Goal: Task Accomplishment & Management: Use online tool/utility

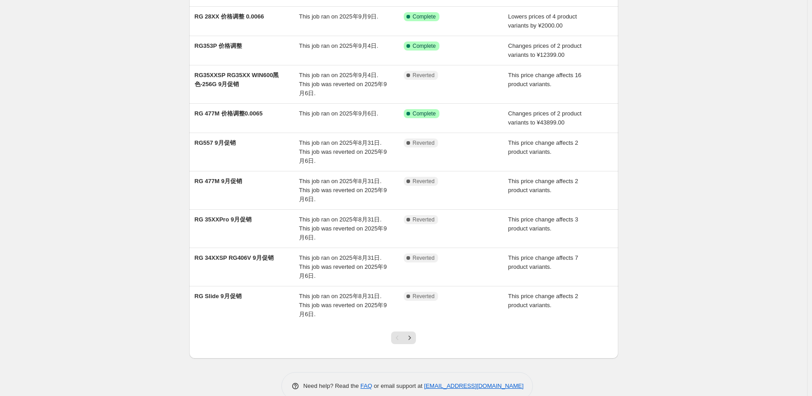
scroll to position [112, 0]
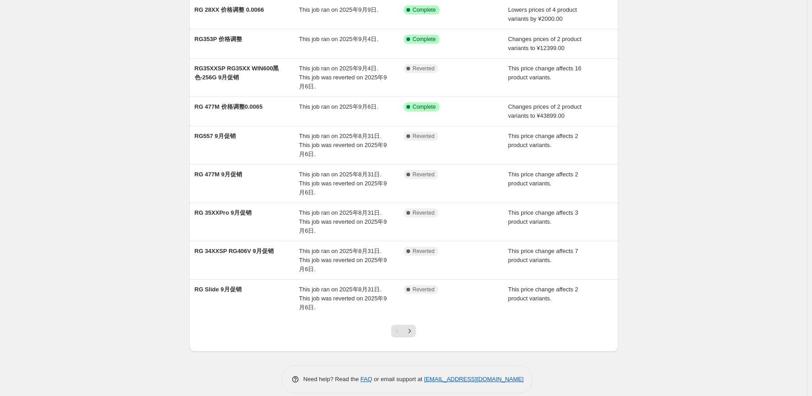
click at [685, 102] on div "NA Bulk Price Editor. This page is ready NA Bulk Price Editor Add new price cha…" at bounding box center [403, 147] width 807 height 519
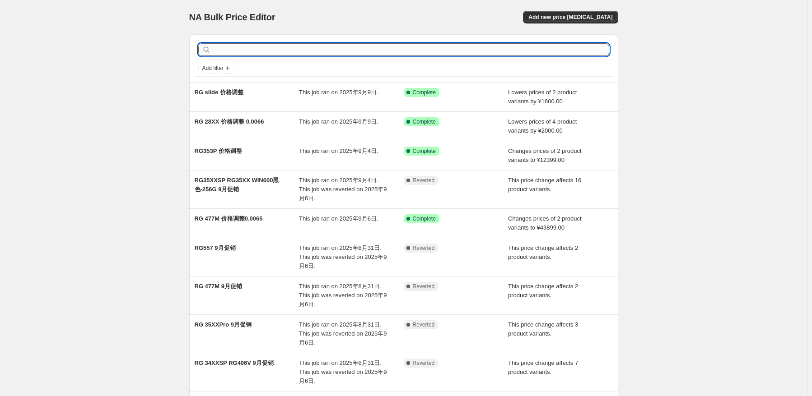
click at [314, 52] on input "text" at bounding box center [411, 49] width 396 height 13
type input "win600"
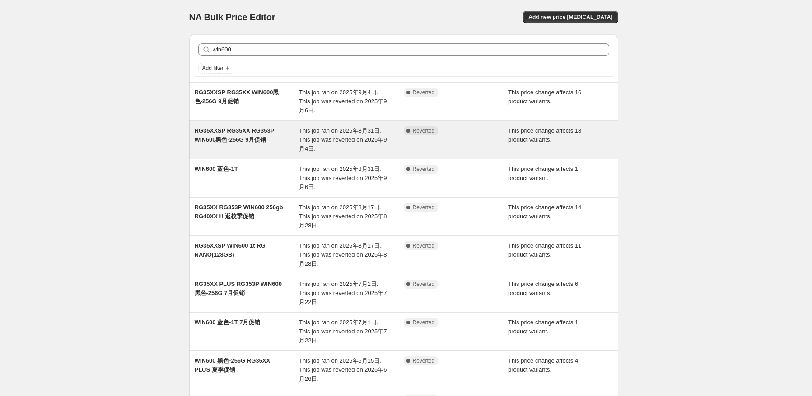
click at [291, 138] on div "RG35XXSP RG35XX RG353P WIN600黑色-256G 9月促销" at bounding box center [247, 139] width 105 height 27
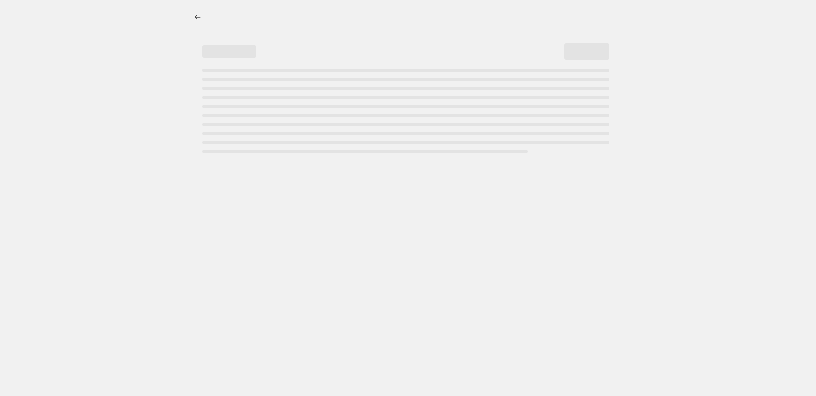
select select "pcap"
select select "no_change"
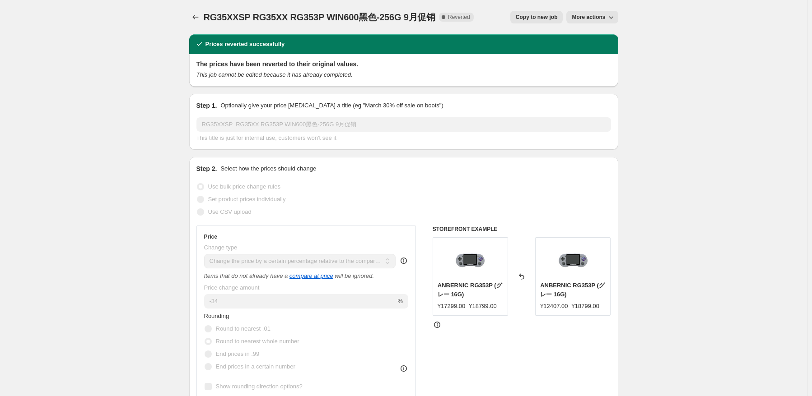
click at [547, 18] on span "Copy to new job" at bounding box center [536, 17] width 42 height 7
select select "pcap"
select select "no_change"
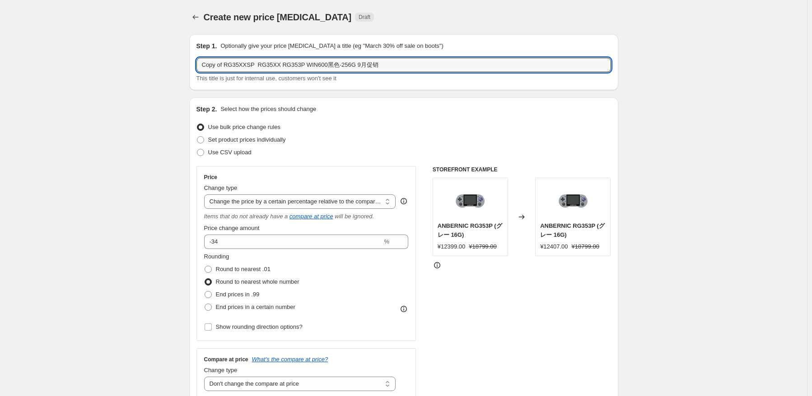
drag, startPoint x: 252, startPoint y: 66, endPoint x: 138, endPoint y: 66, distance: 114.2
drag, startPoint x: 199, startPoint y: 63, endPoint x: 170, endPoint y: 87, distance: 37.2
click at [296, 66] on input "WIN600黑色-256G 9月促销" at bounding box center [403, 65] width 414 height 14
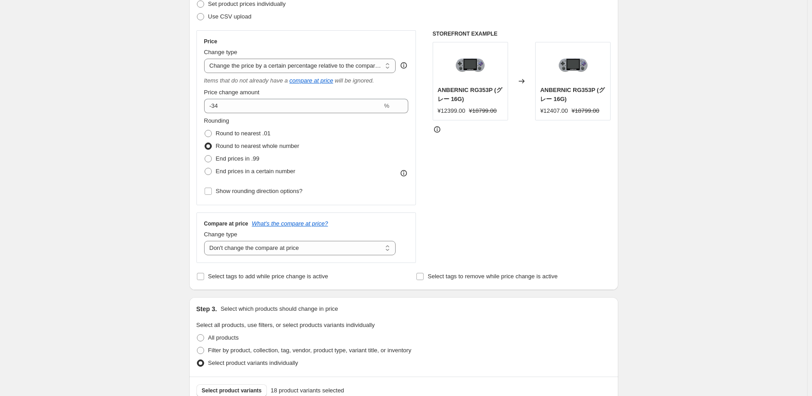
scroll to position [316, 0]
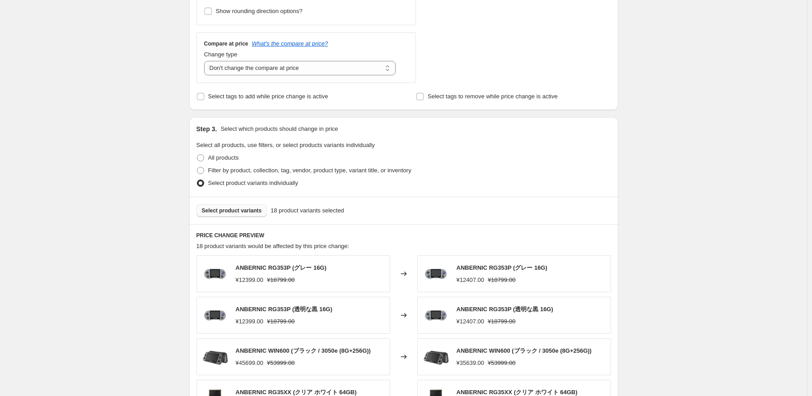
type input "WIN600黑色-256G 9月闪购"
click at [229, 213] on span "Select product variants" at bounding box center [232, 210] width 60 height 7
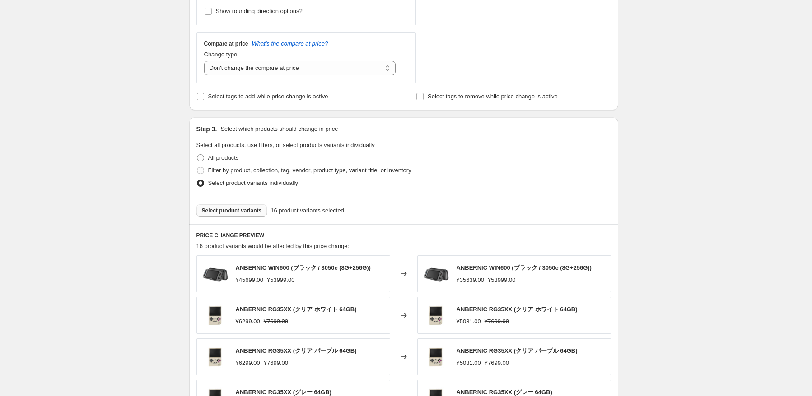
click at [250, 217] on button "Select product variants" at bounding box center [231, 210] width 71 height 13
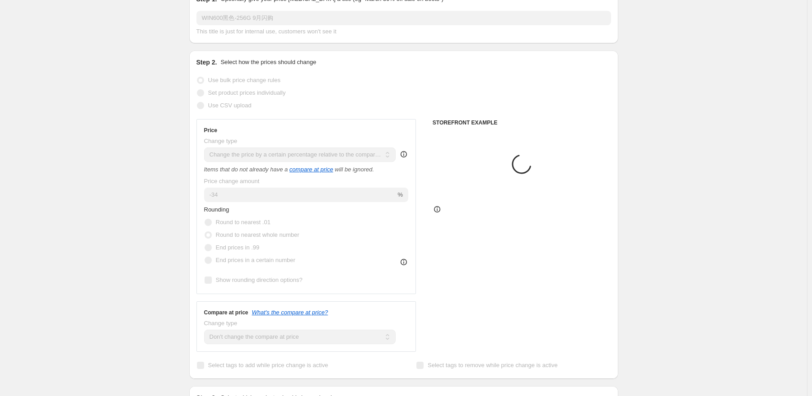
scroll to position [0, 0]
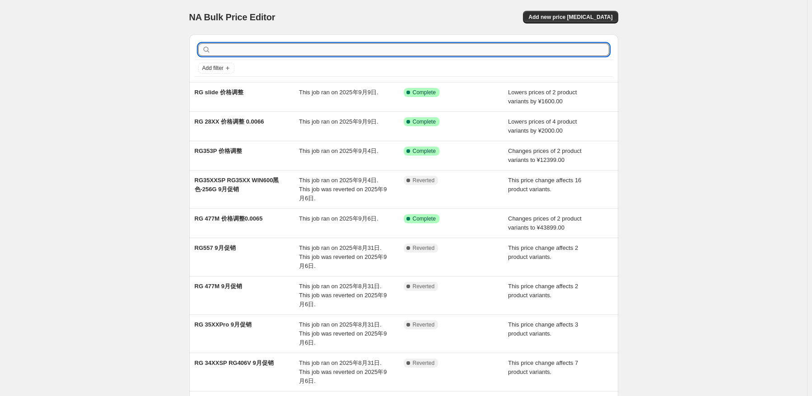
click at [419, 46] on input "text" at bounding box center [411, 49] width 396 height 13
type input "WIN 600"
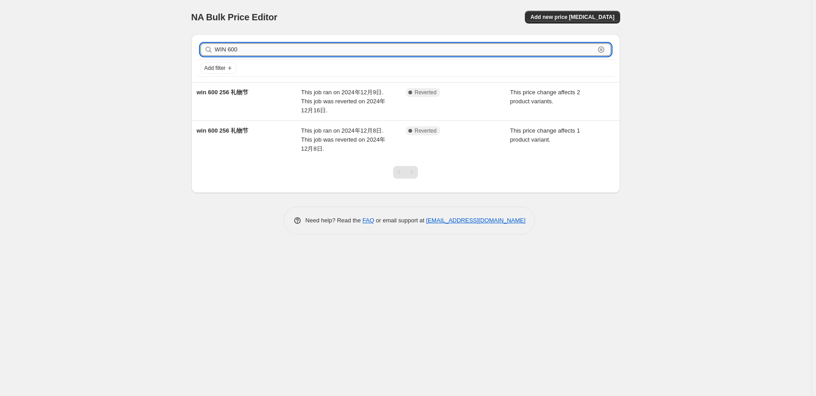
click at [286, 48] on input "WIN 600" at bounding box center [405, 49] width 380 height 13
click at [231, 50] on input "WIN 600" at bounding box center [405, 49] width 380 height 13
click at [227, 50] on input "WIN 600" at bounding box center [405, 49] width 380 height 13
type input "WI 600"
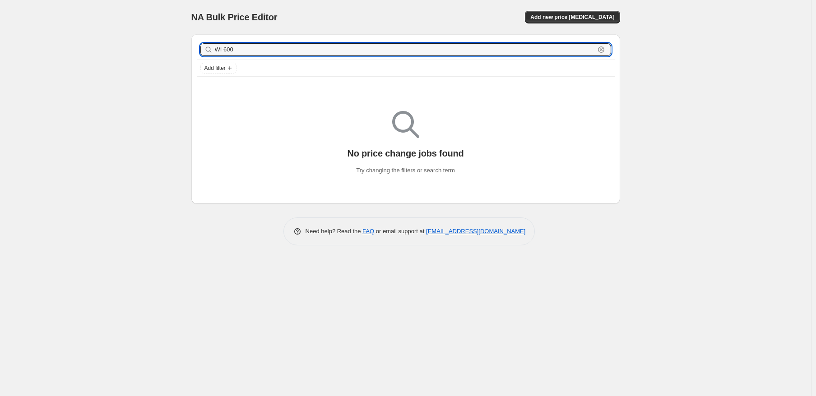
drag, startPoint x: 251, startPoint y: 46, endPoint x: 139, endPoint y: 51, distance: 112.9
click at [139, 51] on div "NA Bulk Price Editor. This page is ready NA Bulk Price Editor Add new price [ME…" at bounding box center [405, 198] width 811 height 396
type input "WIN600"
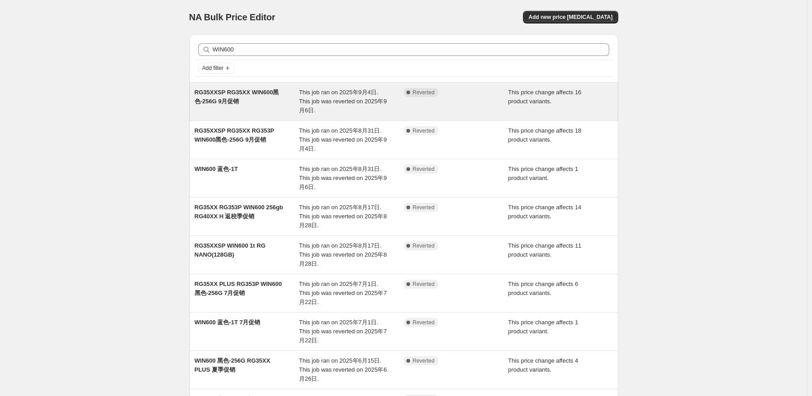
click at [297, 102] on div "RG35XXSP RG35XX WIN600黑色-256G 9月促销" at bounding box center [247, 101] width 105 height 27
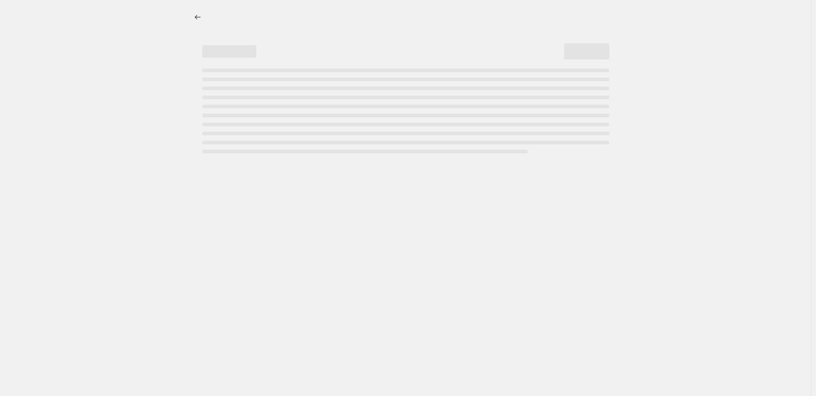
select select "pcap"
select select "no_change"
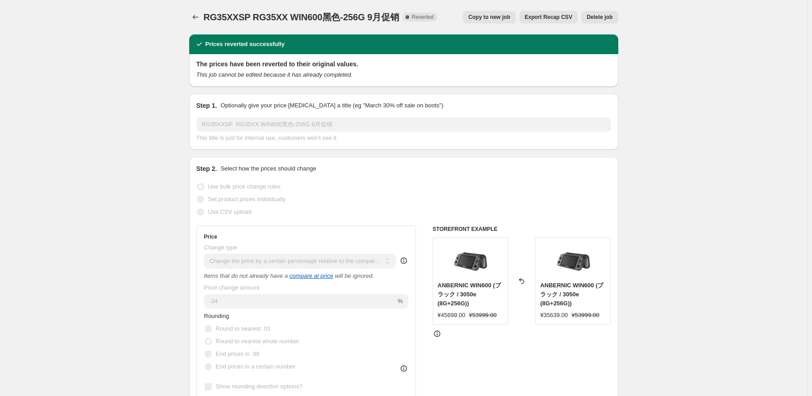
click at [560, 16] on span "Export Recap CSV" at bounding box center [547, 17] width 47 height 7
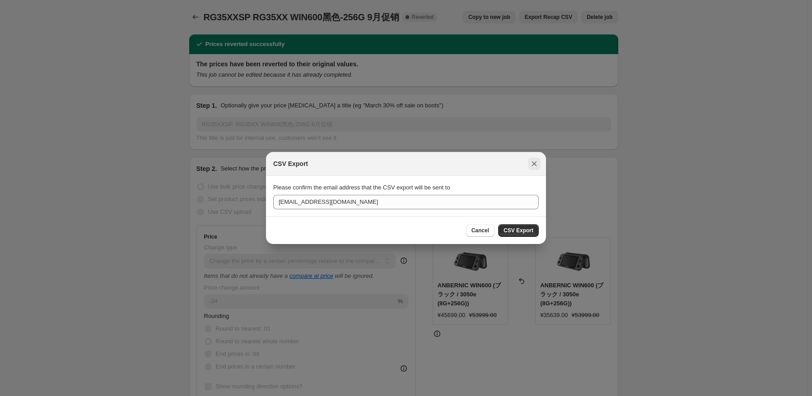
click at [537, 161] on icon "Close" at bounding box center [533, 163] width 9 height 9
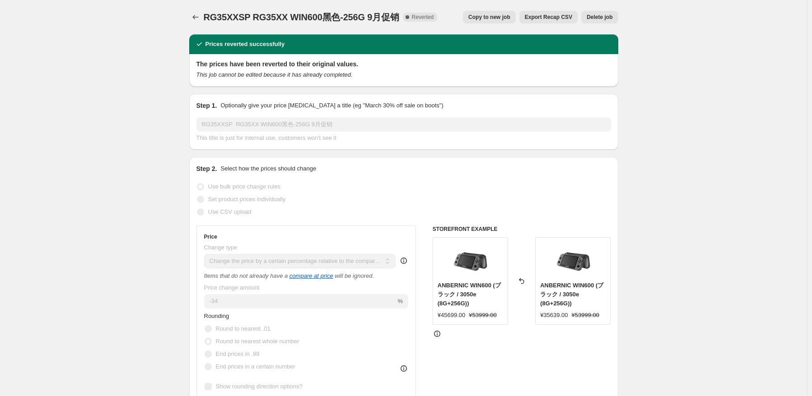
click at [511, 14] on button "Copy to new job" at bounding box center [489, 17] width 53 height 13
select select "pcap"
select select "no_change"
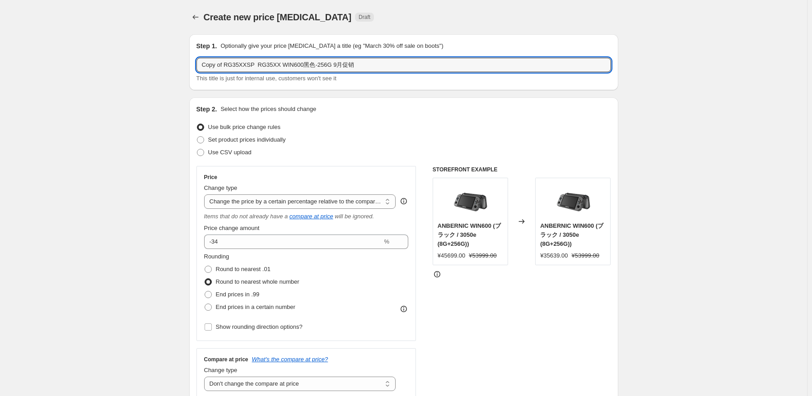
drag, startPoint x: 277, startPoint y: 65, endPoint x: 127, endPoint y: 56, distance: 150.1
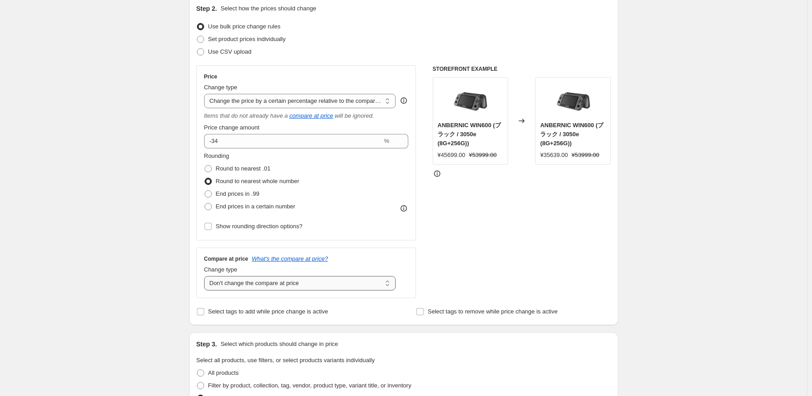
scroll to position [226, 0]
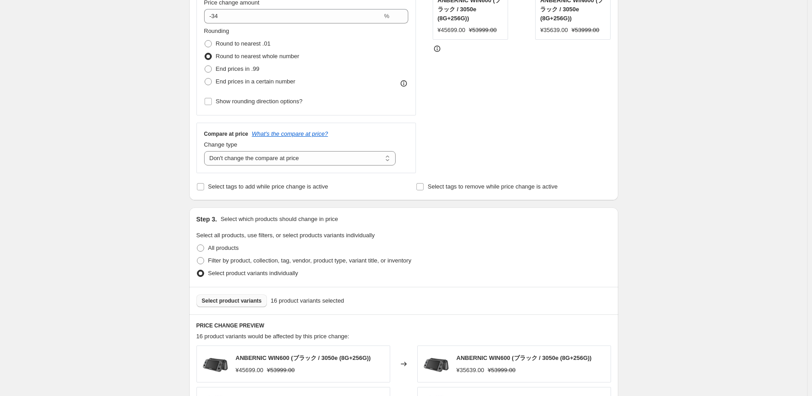
type input "WIN600黑色-256G 9月促销"
click at [241, 302] on span "Select product variants" at bounding box center [232, 300] width 60 height 7
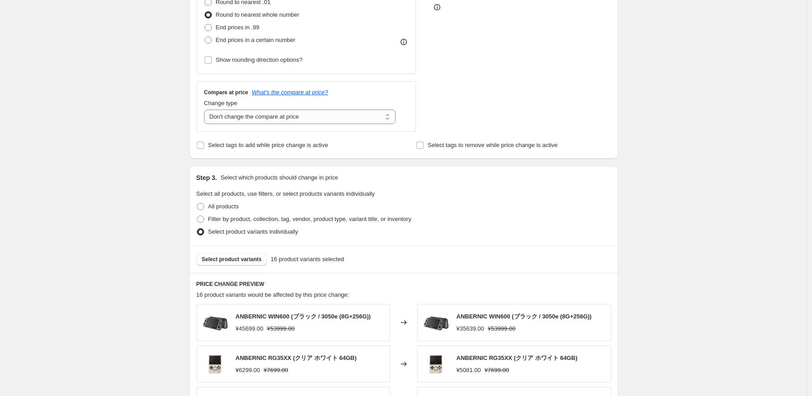
scroll to position [316, 0]
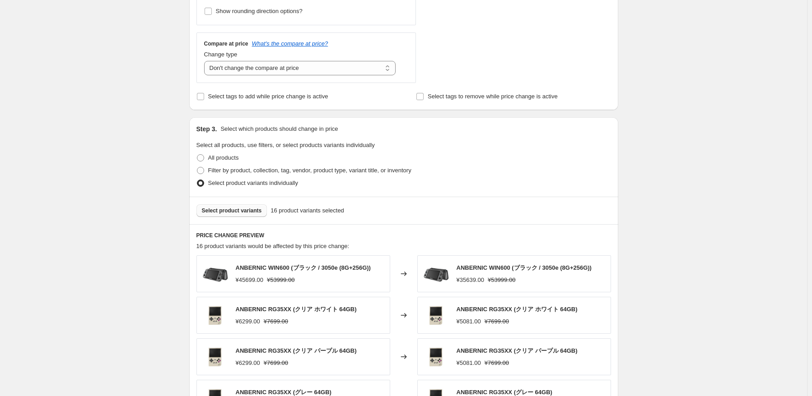
click at [253, 207] on button "Select product variants" at bounding box center [231, 210] width 71 height 13
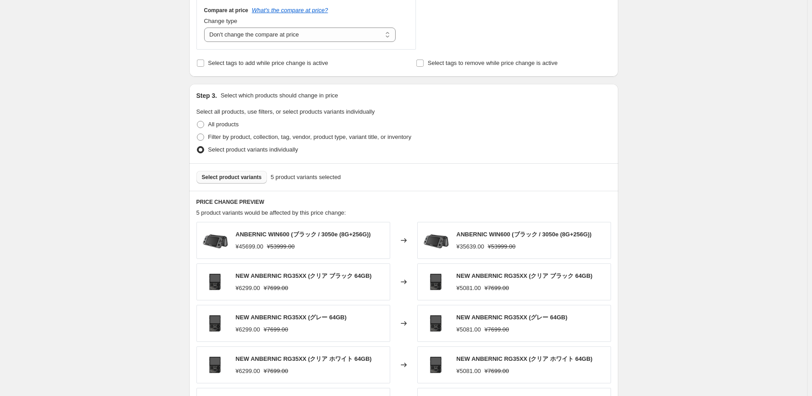
scroll to position [451, 0]
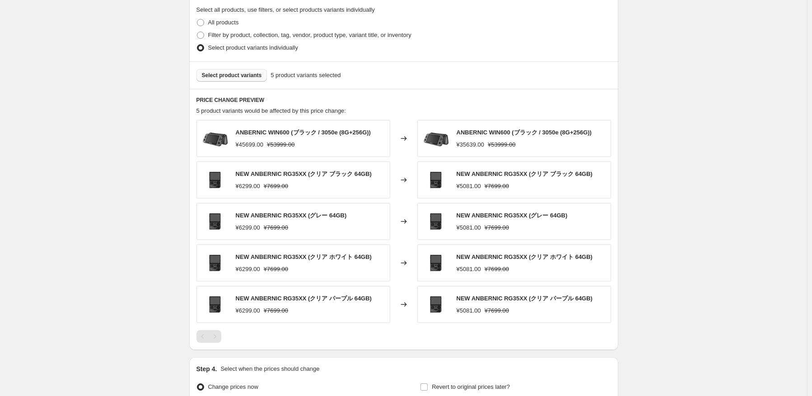
click at [246, 76] on span "Select product variants" at bounding box center [232, 75] width 60 height 7
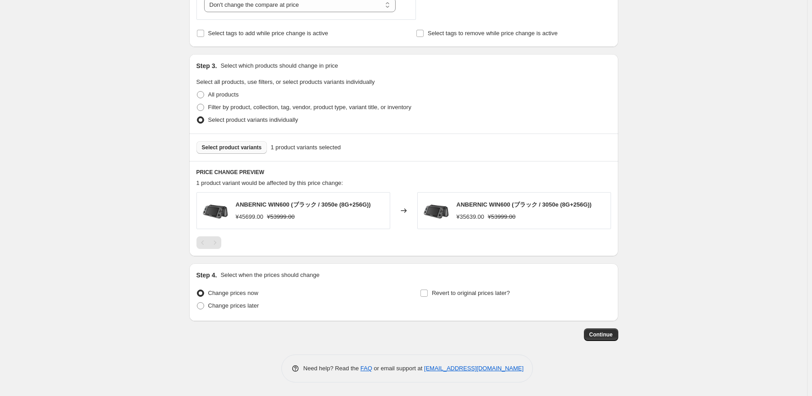
scroll to position [379, 0]
click at [254, 308] on span "Change prices later" at bounding box center [233, 305] width 51 height 7
click at [197, 303] on input "Change prices later" at bounding box center [197, 302] width 0 height 0
radio input "true"
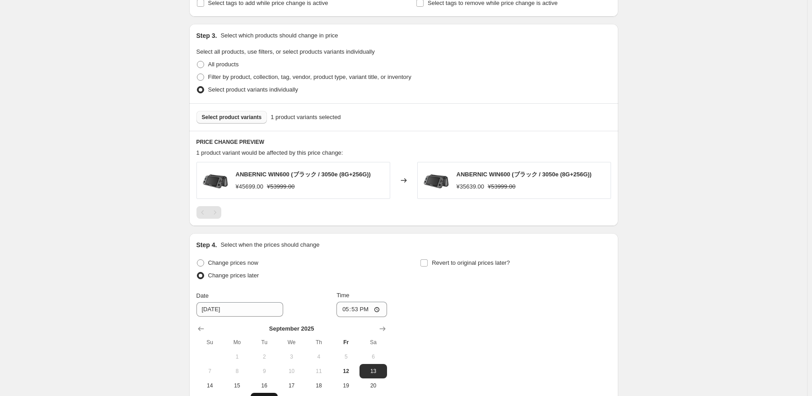
scroll to position [469, 0]
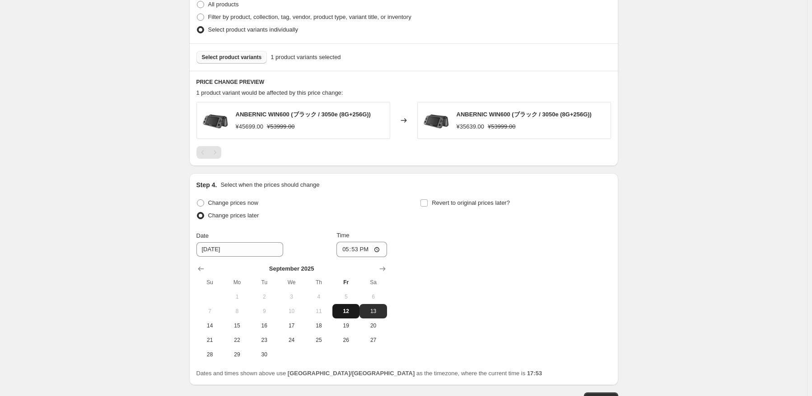
click at [348, 313] on span "12" at bounding box center [346, 311] width 20 height 7
type input "[DATE]"
click at [358, 251] on input "17:53" at bounding box center [361, 249] width 51 height 15
type input "18:00"
click at [469, 254] on div "Change prices now Change prices later Date [DATE] Time 18:00 [DATE] Su Mo Tu We…" at bounding box center [403, 279] width 414 height 165
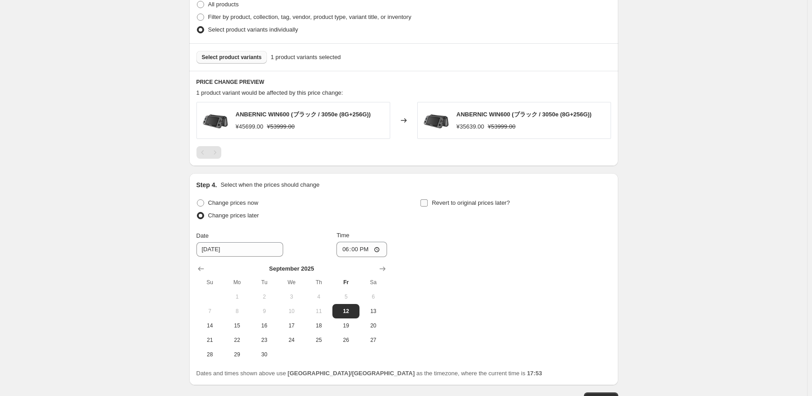
click at [482, 210] on div "Revert to original prices later?" at bounding box center [515, 210] width 190 height 27
click at [484, 206] on span "Revert to original prices later?" at bounding box center [470, 202] width 78 height 7
click at [427, 206] on input "Revert to original prices later?" at bounding box center [423, 202] width 7 height 7
checkbox input "true"
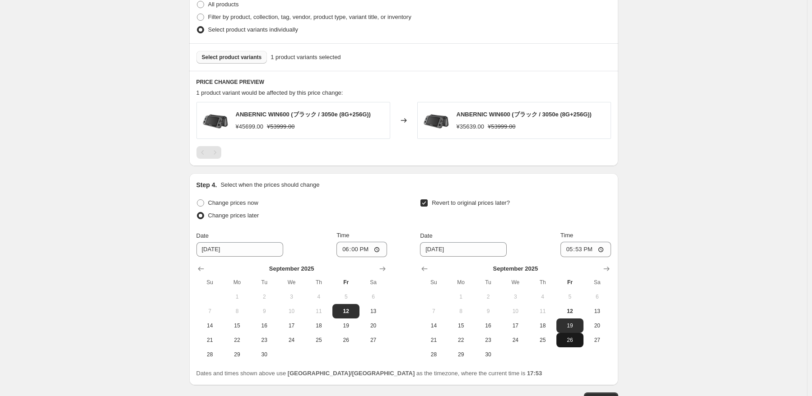
click at [580, 341] on span "26" at bounding box center [570, 340] width 20 height 7
type input "[DATE]"
click at [581, 252] on input "17:53" at bounding box center [585, 249] width 51 height 15
type input "18:00"
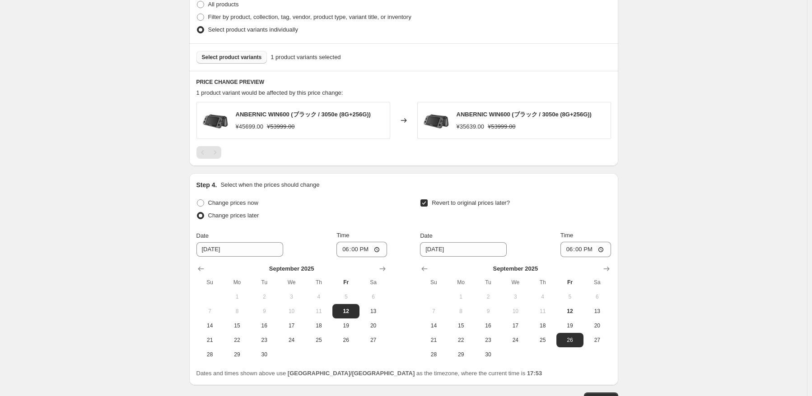
scroll to position [533, 0]
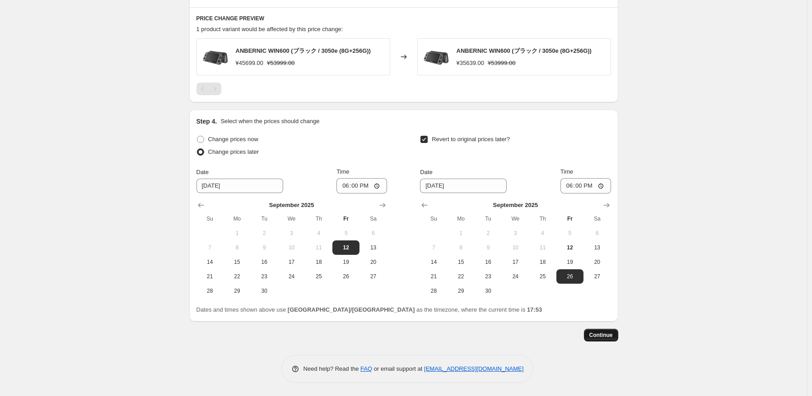
click at [610, 339] on button "Continue" at bounding box center [601, 335] width 34 height 13
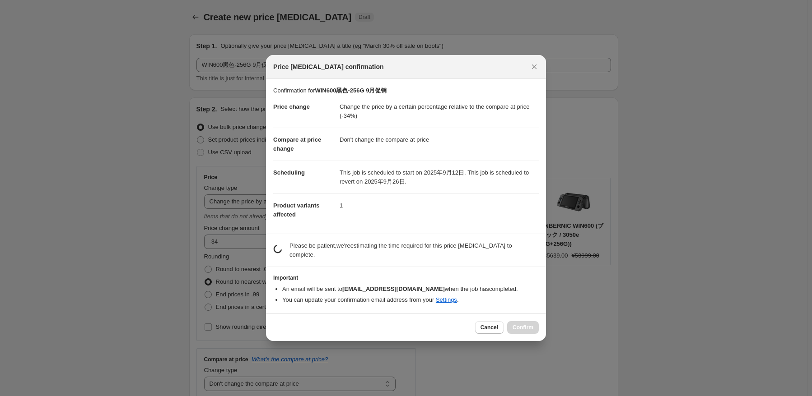
scroll to position [0, 0]
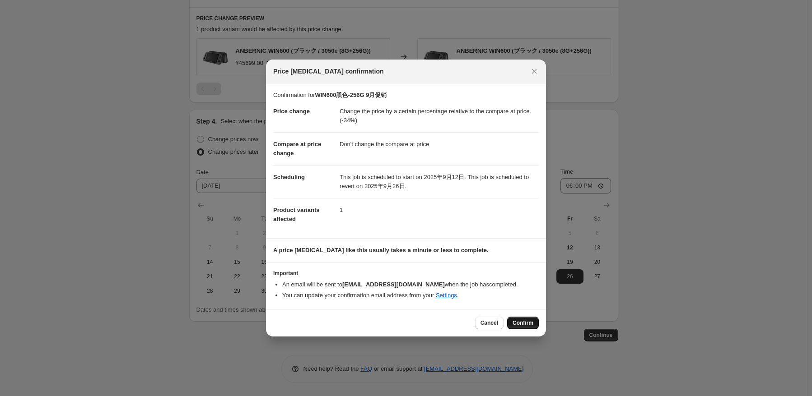
click at [522, 323] on span "Confirm" at bounding box center [522, 323] width 21 height 7
type input "WIN600黑色-256G 9月促销"
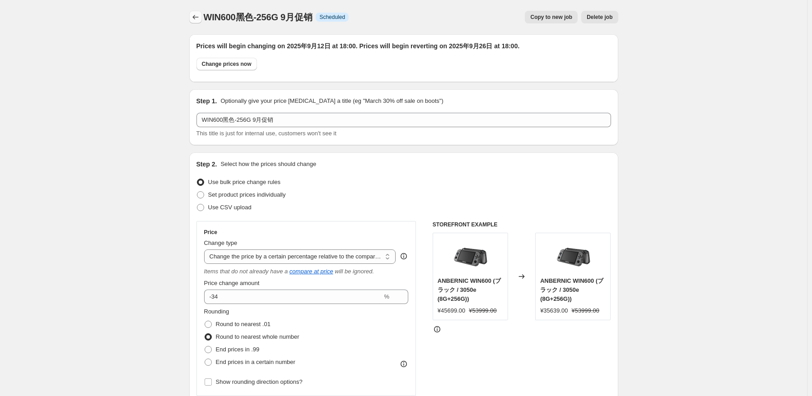
click at [202, 17] on button "Price change jobs" at bounding box center [195, 17] width 13 height 13
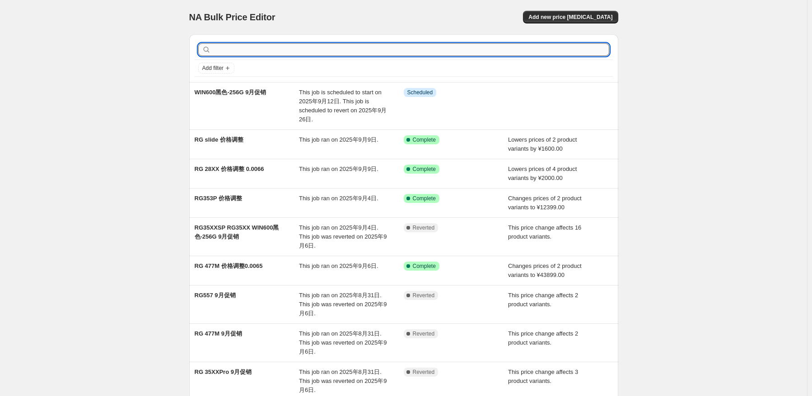
click at [312, 50] on input "text" at bounding box center [411, 49] width 396 height 13
type input "WIN600"
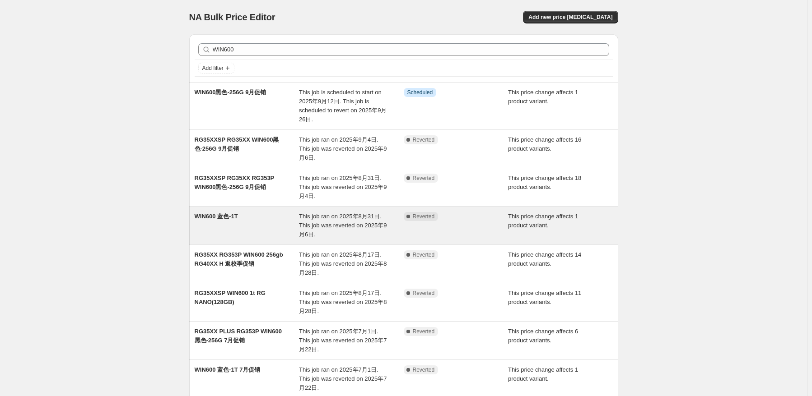
click at [238, 213] on span "WIN600 蓝色-1T" at bounding box center [216, 216] width 43 height 7
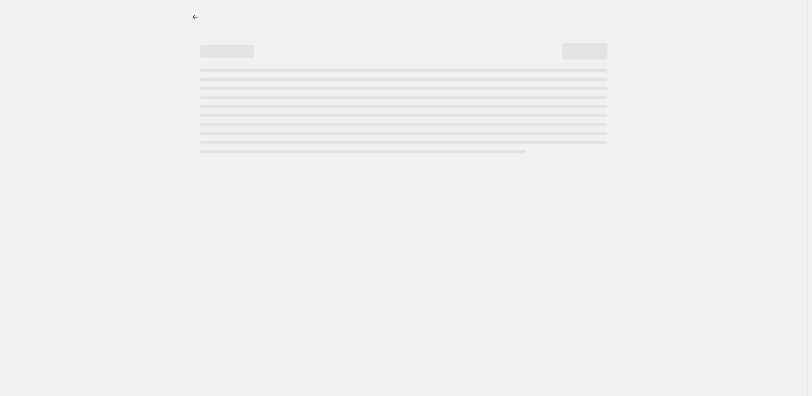
select select "pcap"
select select "no_change"
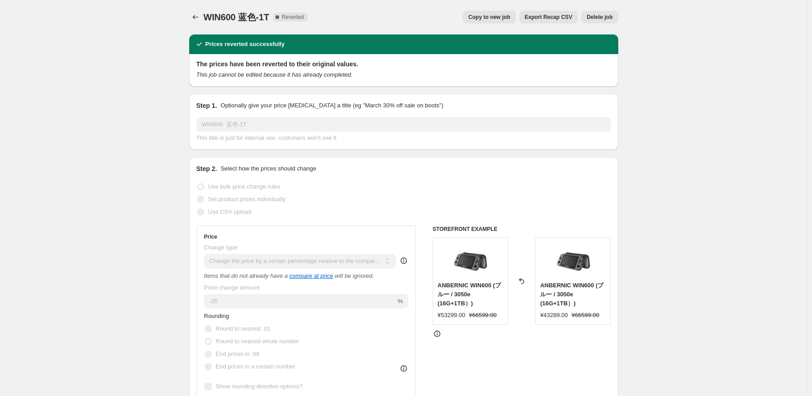
click at [544, 18] on span "Export Recap CSV" at bounding box center [547, 17] width 47 height 7
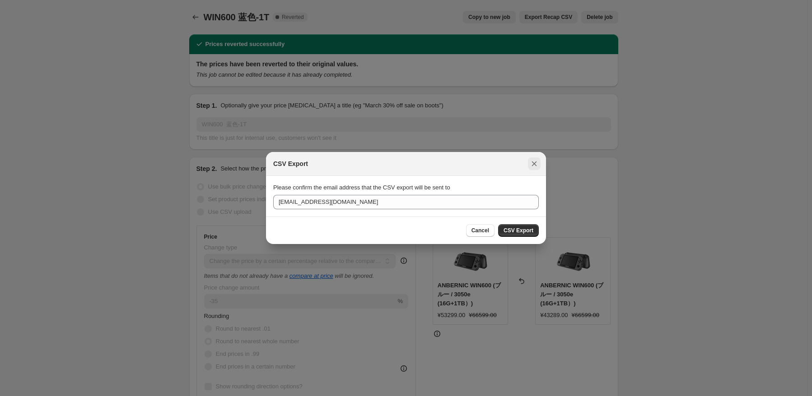
click at [535, 163] on icon "Close" at bounding box center [534, 164] width 5 height 5
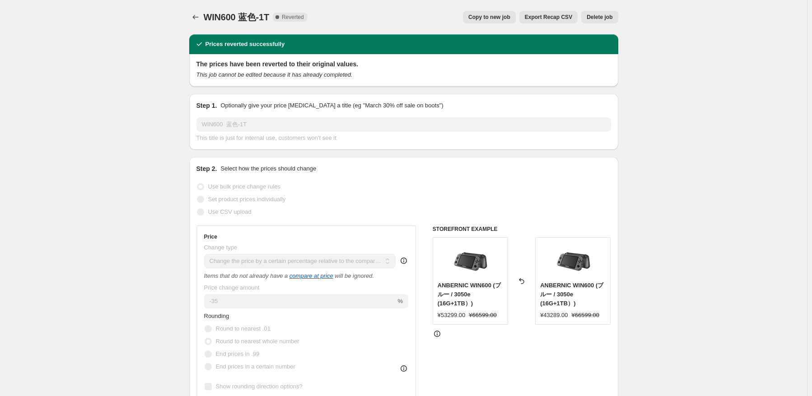
click at [508, 15] on span "Copy to new job" at bounding box center [489, 17] width 42 height 7
select select "pcap"
select select "no_change"
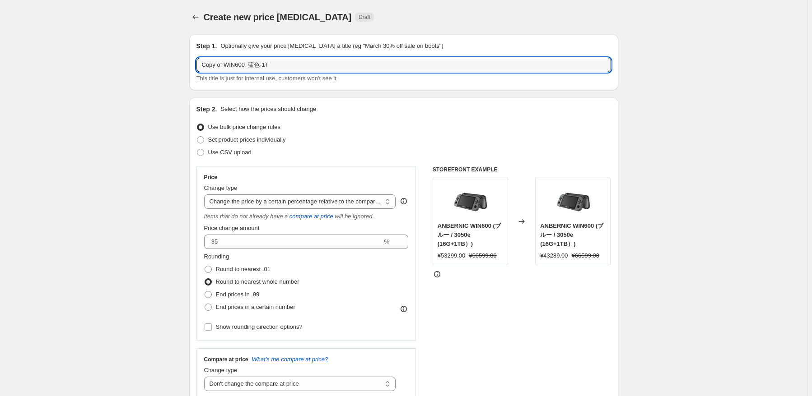
drag, startPoint x: 225, startPoint y: 65, endPoint x: 162, endPoint y: 61, distance: 62.8
click at [162, 61] on div "Create new price [MEDICAL_DATA]. This page is ready Create new price [MEDICAL_D…" at bounding box center [403, 387] width 807 height 775
click at [289, 66] on input "WIN600 蓝色-1T" at bounding box center [403, 65] width 414 height 14
type input "WIN600 蓝色-1T 9月闪购"
click at [706, 140] on div "Create new price [MEDICAL_DATA]. This page is ready Create new price [MEDICAL_D…" at bounding box center [403, 387] width 807 height 775
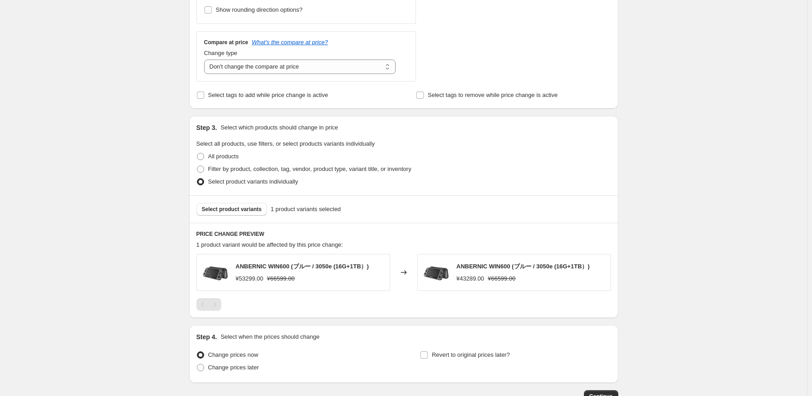
scroll to position [379, 0]
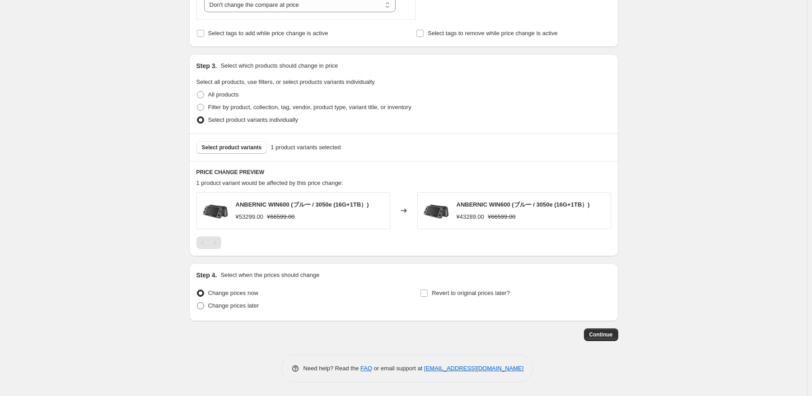
click at [245, 306] on span "Change prices later" at bounding box center [233, 305] width 51 height 7
click at [197, 303] on input "Change prices later" at bounding box center [197, 302] width 0 height 0
radio input "true"
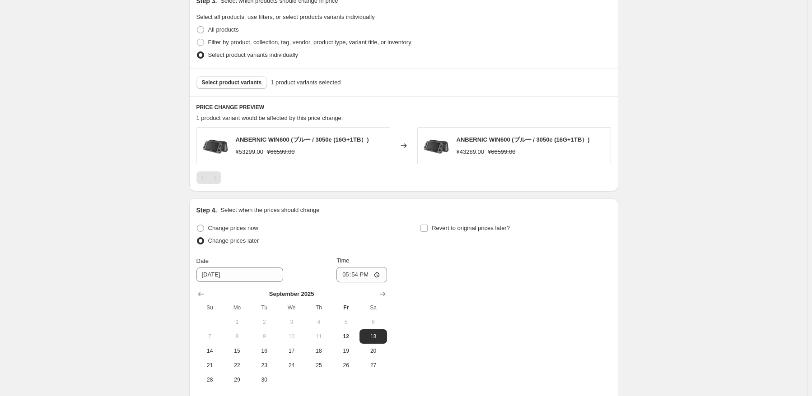
scroll to position [515, 0]
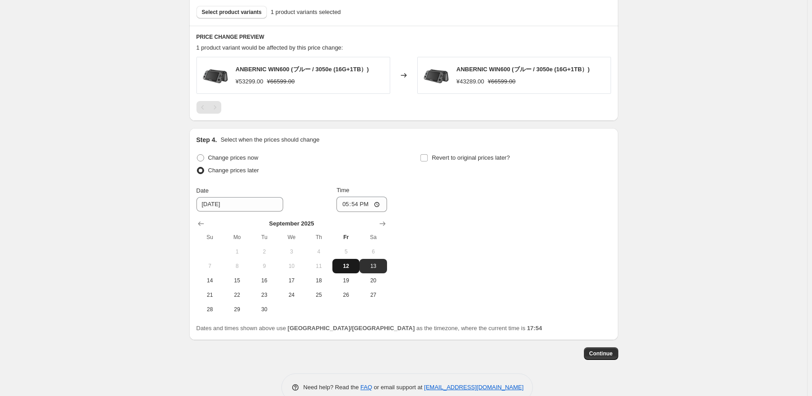
click at [347, 270] on button "12" at bounding box center [345, 266] width 27 height 14
type input "[DATE]"
click at [356, 203] on input "17:54" at bounding box center [361, 204] width 51 height 15
type input "18:00"
click at [557, 184] on div "Change prices now Change prices later Date [DATE] Time 18:00 [DATE] Su Mo Tu We…" at bounding box center [403, 234] width 414 height 165
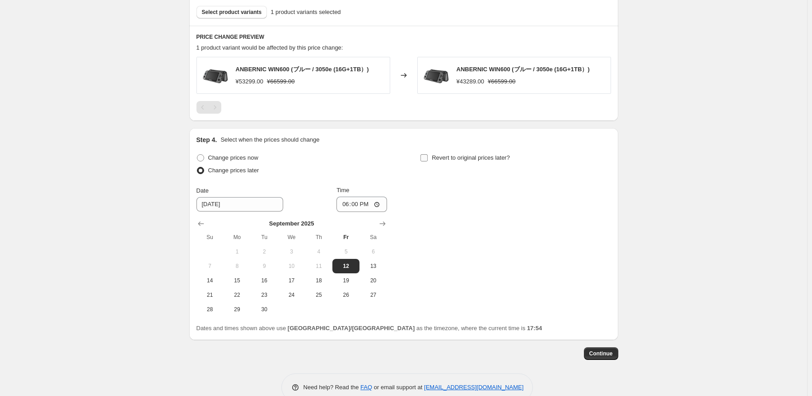
click at [500, 164] on label "Revert to original prices later?" at bounding box center [465, 158] width 90 height 13
click at [427, 162] on input "Revert to original prices later?" at bounding box center [423, 157] width 7 height 7
checkbox input "true"
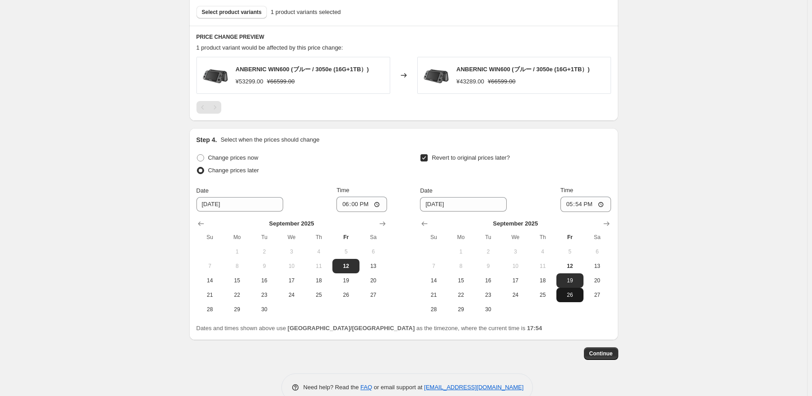
click at [573, 297] on span "26" at bounding box center [570, 295] width 20 height 7
type input "[DATE]"
click at [582, 208] on input "17:54" at bounding box center [585, 204] width 51 height 15
type input "18:00"
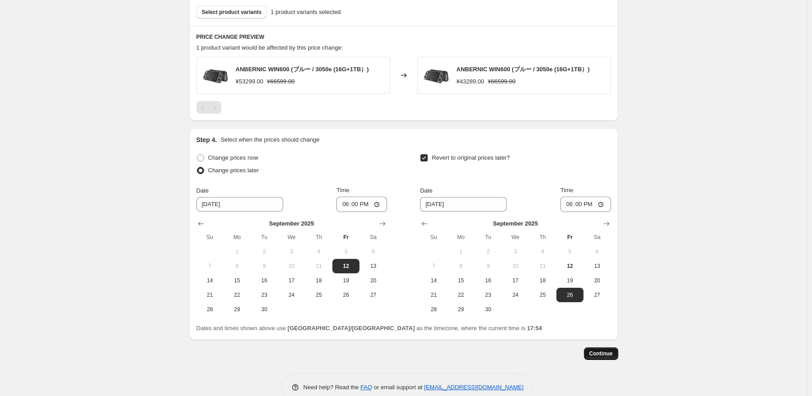
click at [616, 355] on button "Continue" at bounding box center [601, 354] width 34 height 13
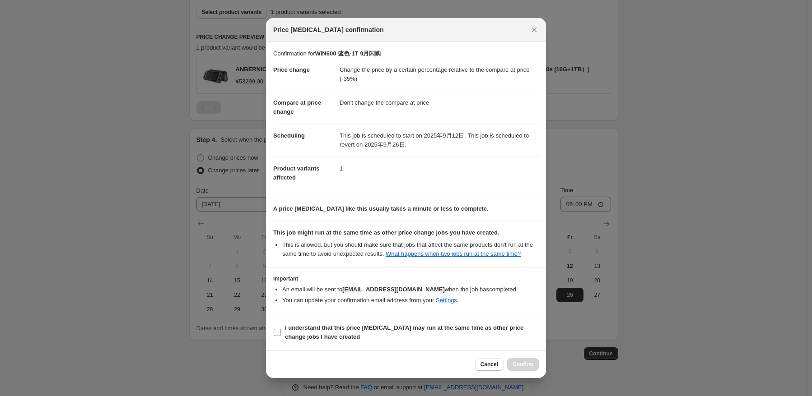
click at [311, 340] on b "I understand that this price [MEDICAL_DATA] may run at the same time as other p…" at bounding box center [404, 333] width 238 height 16
click at [281, 336] on input "I understand that this price [MEDICAL_DATA] may run at the same time as other p…" at bounding box center [277, 332] width 7 height 7
checkbox input "true"
click at [523, 360] on button "Confirm" at bounding box center [523, 364] width 32 height 13
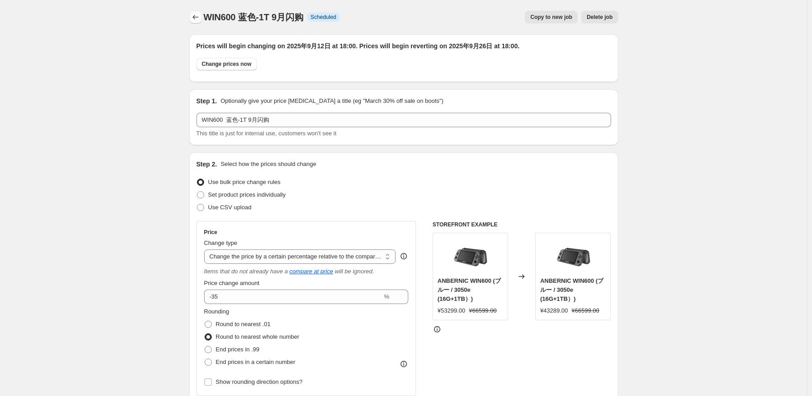
click at [195, 12] on button "Price change jobs" at bounding box center [195, 17] width 13 height 13
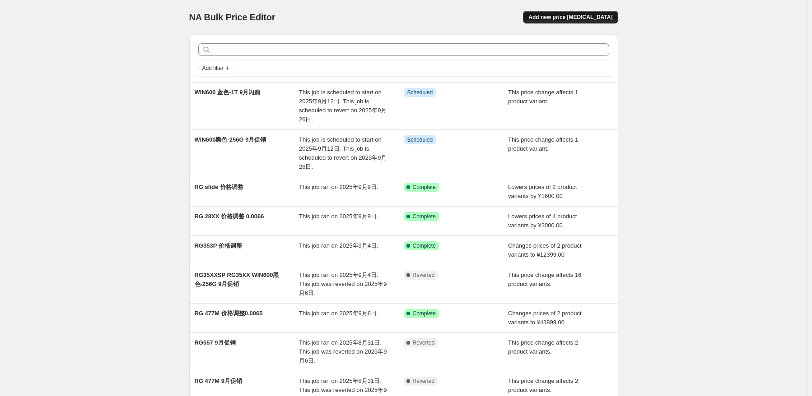
click at [602, 17] on span "Add new price [MEDICAL_DATA]" at bounding box center [570, 17] width 84 height 7
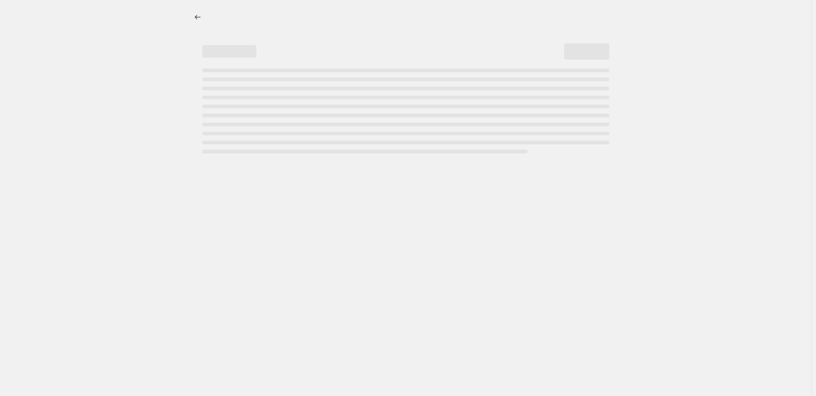
select select "percentage"
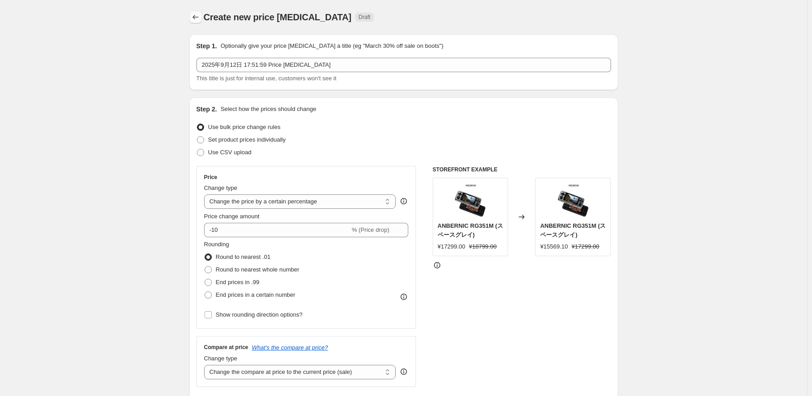
click at [199, 18] on icon "Price change jobs" at bounding box center [195, 17] width 9 height 9
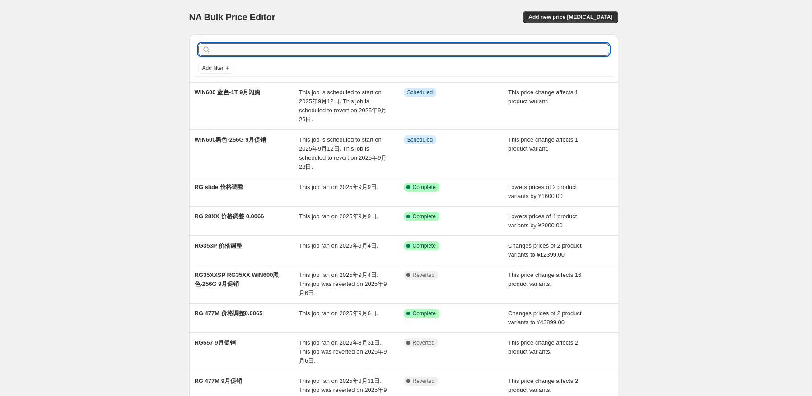
click at [310, 50] on input "text" at bounding box center [411, 49] width 396 height 13
type input "405v"
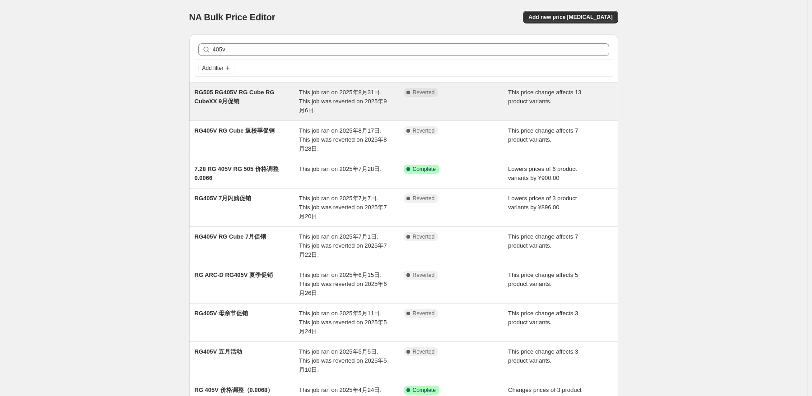
click at [311, 107] on span "This job ran on 2025年8月31日. This job was reverted on 2025年9月6日." at bounding box center [343, 101] width 88 height 25
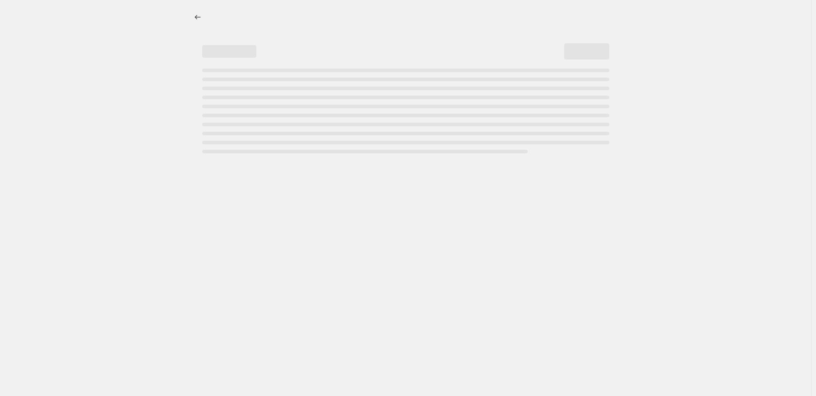
select select "pcap"
select select "no_change"
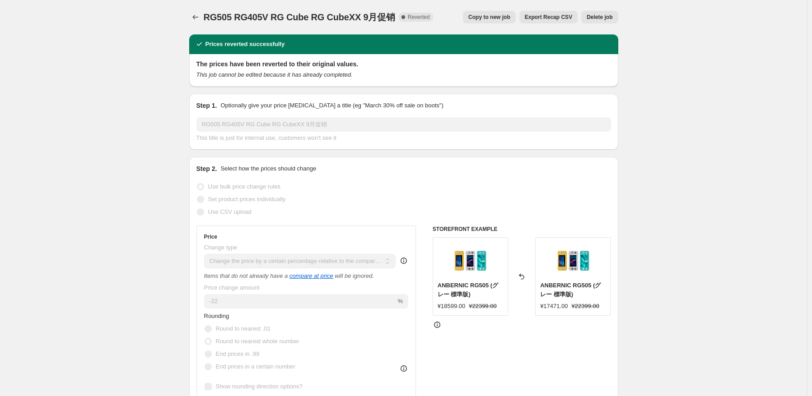
click at [498, 19] on span "Copy to new job" at bounding box center [489, 17] width 42 height 7
select select "pcap"
select select "no_change"
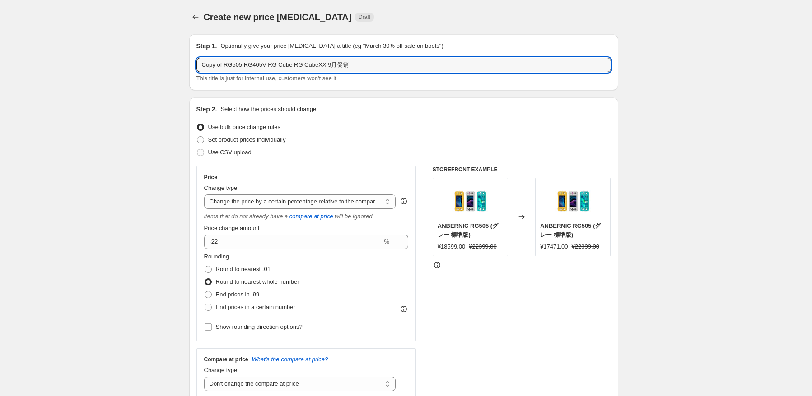
drag, startPoint x: 223, startPoint y: 67, endPoint x: 105, endPoint y: 74, distance: 118.4
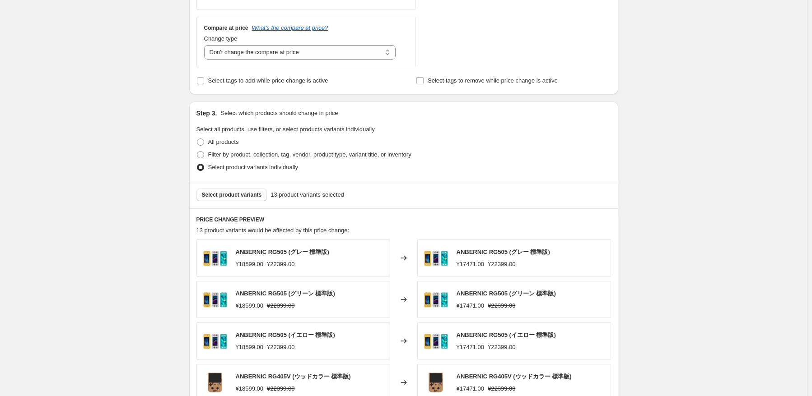
scroll to position [361, 0]
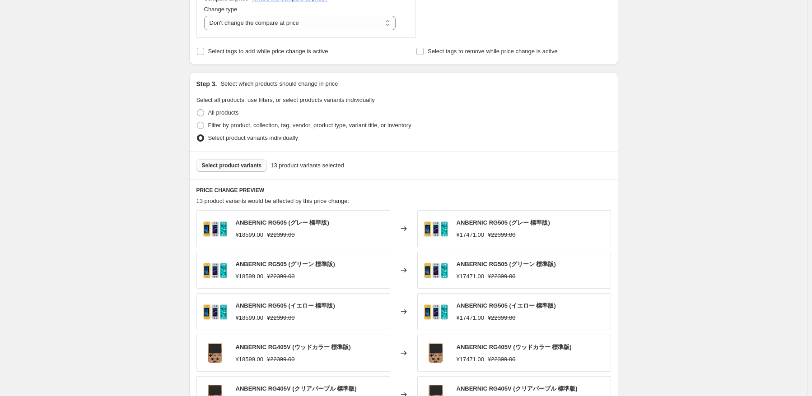
type input "RG505 RG405V RG Cube RG CubeXX 9月促销"
click at [249, 167] on span "Select product variants" at bounding box center [232, 165] width 60 height 7
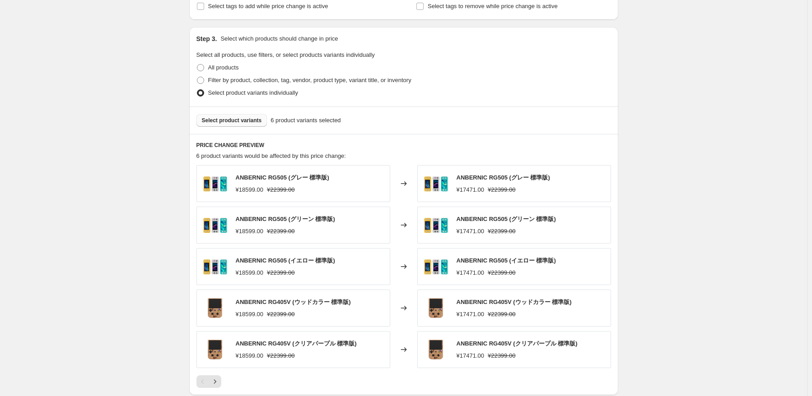
scroll to position [451, 0]
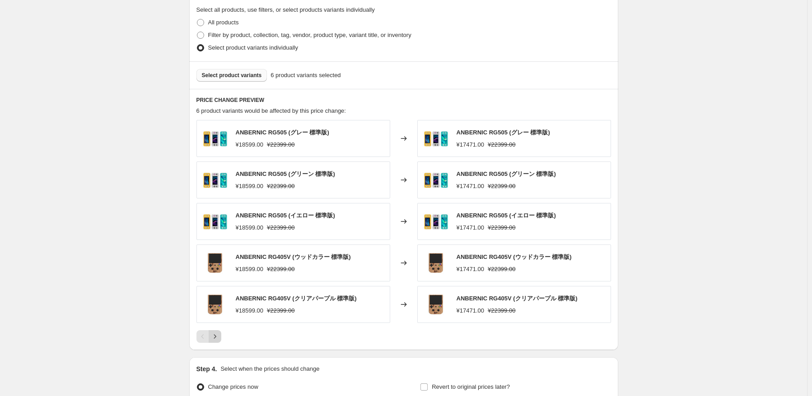
click at [219, 335] on icon "Next" at bounding box center [214, 336] width 9 height 9
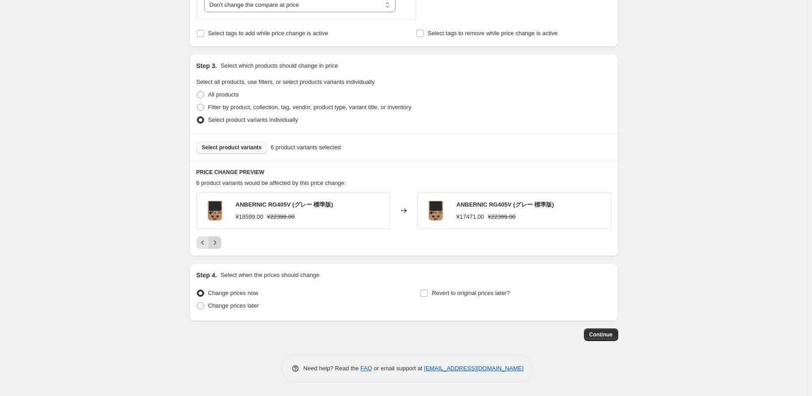
scroll to position [379, 0]
click at [230, 311] on label "Change prices later" at bounding box center [227, 306] width 63 height 13
click at [197, 303] on input "Change prices later" at bounding box center [197, 302] width 0 height 0
radio input "true"
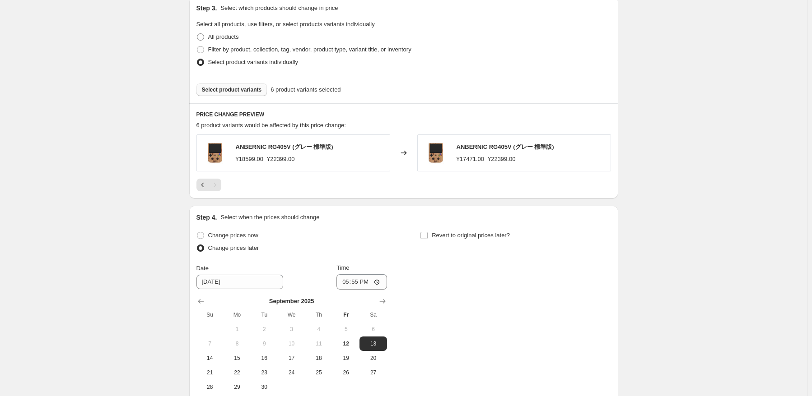
scroll to position [515, 0]
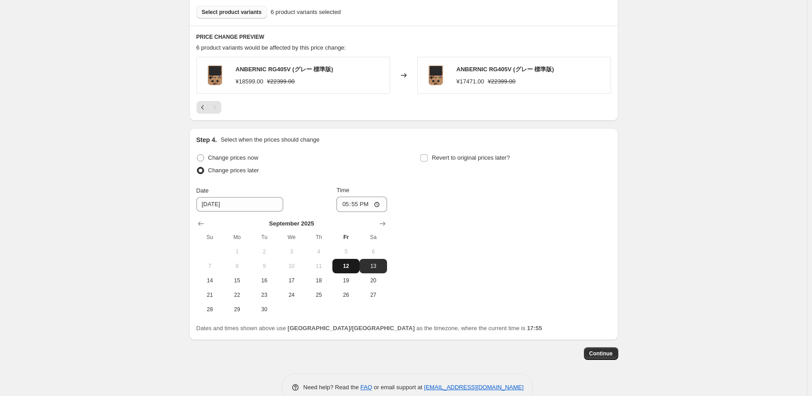
click at [347, 265] on span "12" at bounding box center [346, 266] width 20 height 7
type input "[DATE]"
click at [359, 205] on input "17:55" at bounding box center [361, 204] width 51 height 15
type input "18:00"
click at [561, 227] on div "Change prices now Change prices later Date [DATE] Time 18:00 [DATE] Su Mo Tu We…" at bounding box center [403, 234] width 414 height 165
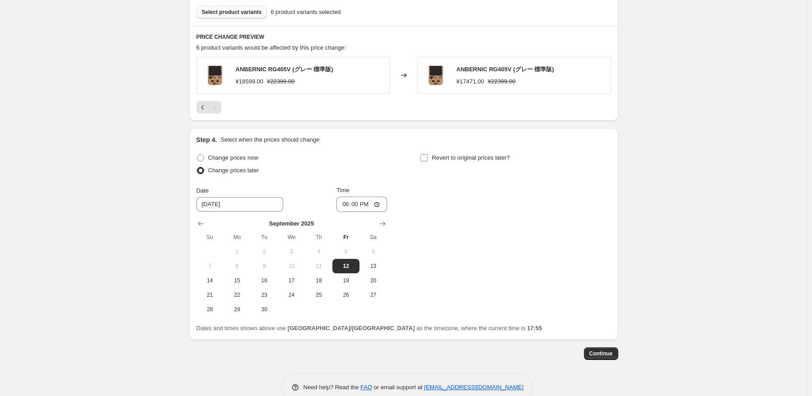
click at [500, 160] on span "Revert to original prices later?" at bounding box center [470, 157] width 78 height 7
click at [427, 160] on input "Revert to original prices later?" at bounding box center [423, 157] width 7 height 7
checkbox input "true"
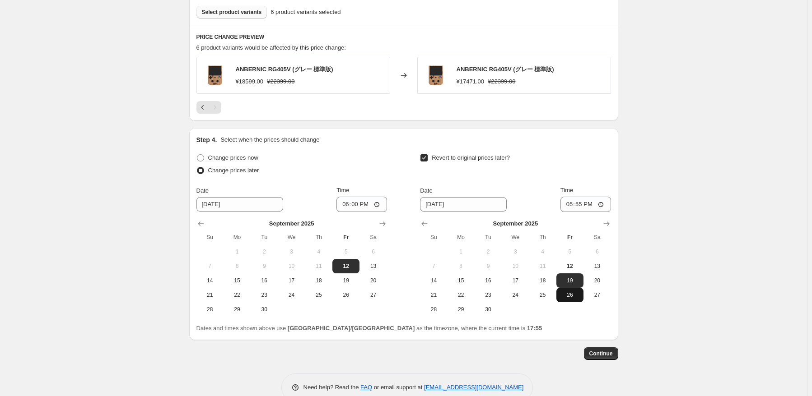
click at [576, 296] on span "26" at bounding box center [570, 295] width 20 height 7
type input "[DATE]"
click at [582, 206] on input "17:55" at bounding box center [585, 204] width 51 height 15
type input "18:00"
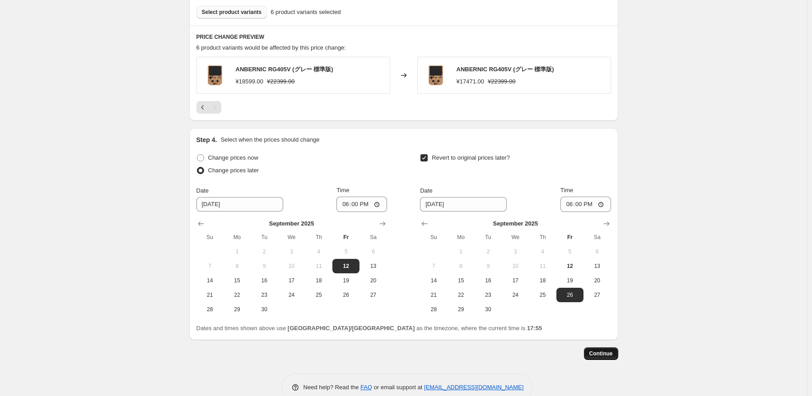
click at [607, 351] on span "Continue" at bounding box center [600, 353] width 23 height 7
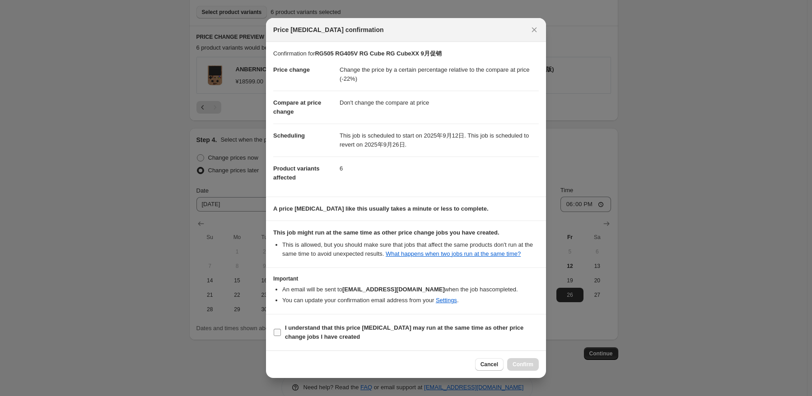
click at [311, 330] on b "I understand that this price [MEDICAL_DATA] may run at the same time as other p…" at bounding box center [404, 333] width 238 height 16
click at [281, 330] on input "I understand that this price [MEDICAL_DATA] may run at the same time as other p…" at bounding box center [277, 332] width 7 height 7
checkbox input "true"
click at [517, 361] on button "Confirm" at bounding box center [523, 364] width 32 height 13
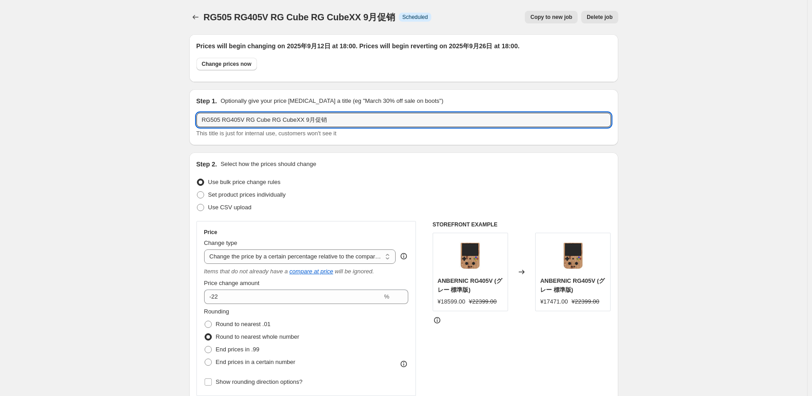
drag, startPoint x: 299, startPoint y: 120, endPoint x: 244, endPoint y: 128, distance: 56.1
click at [244, 128] on div "RG505 RG405V RG Cube RG CubeXX 9月促销 This title is just for internal use, custom…" at bounding box center [403, 125] width 414 height 25
click at [338, 125] on input "RG505 RG405V 9月促销" at bounding box center [403, 120] width 414 height 14
type input "RG505 RG405V 9月促销 闪购"
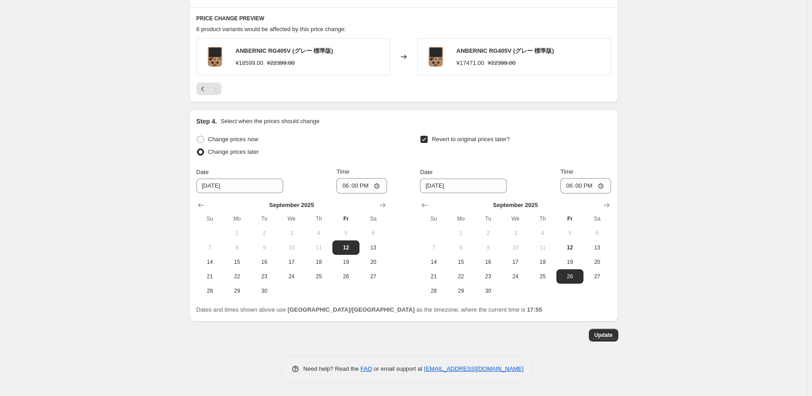
scroll to position [589, 0]
click at [612, 335] on span "Update" at bounding box center [603, 334] width 19 height 7
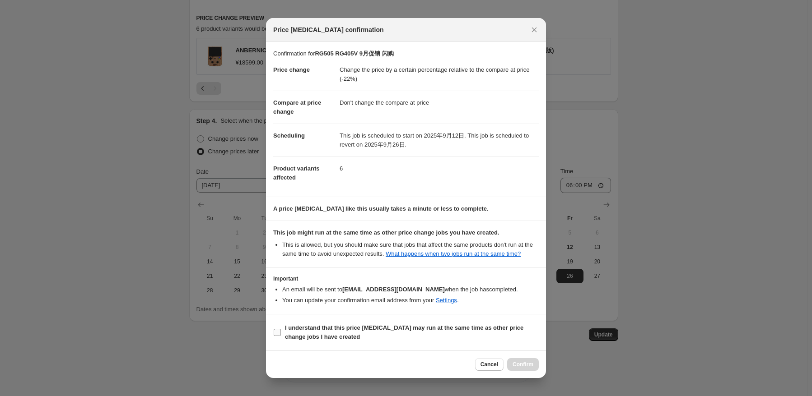
click at [315, 338] on b "I understand that this price [MEDICAL_DATA] may run at the same time as other p…" at bounding box center [404, 333] width 238 height 16
click at [281, 336] on input "I understand that this price [MEDICAL_DATA] may run at the same time as other p…" at bounding box center [277, 332] width 7 height 7
checkbox input "true"
click at [522, 362] on span "Confirm" at bounding box center [522, 364] width 21 height 7
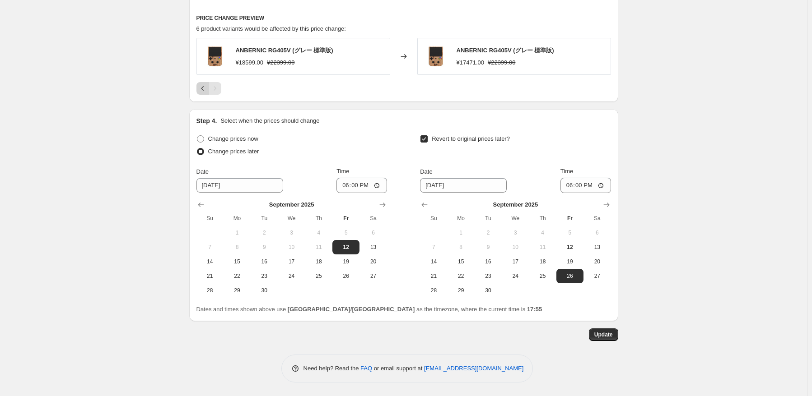
click at [207, 88] on icon "Previous" at bounding box center [202, 88] width 9 height 9
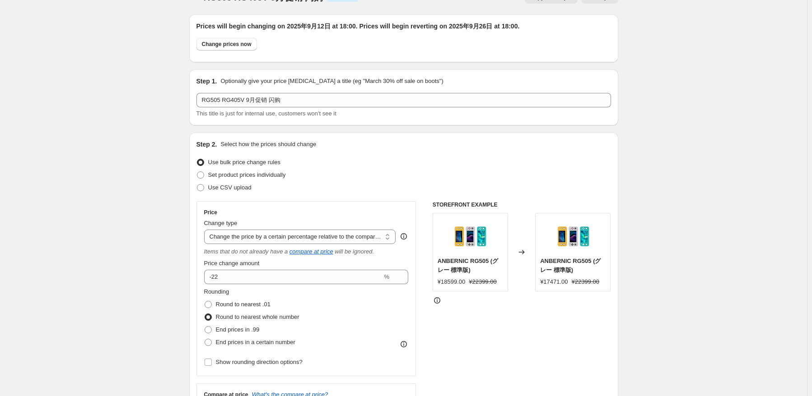
scroll to position [0, 0]
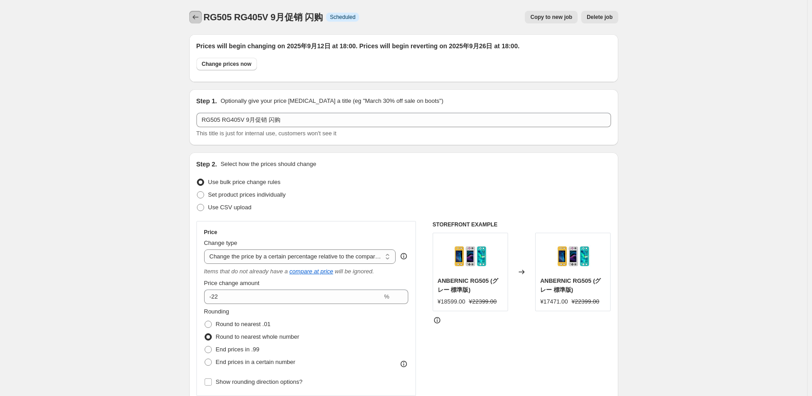
click at [193, 17] on icon "Price change jobs" at bounding box center [195, 17] width 9 height 9
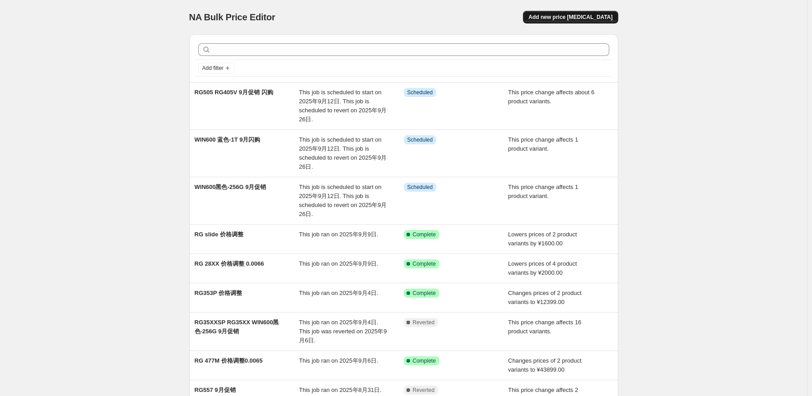
click at [566, 19] on span "Add new price [MEDICAL_DATA]" at bounding box center [570, 17] width 84 height 7
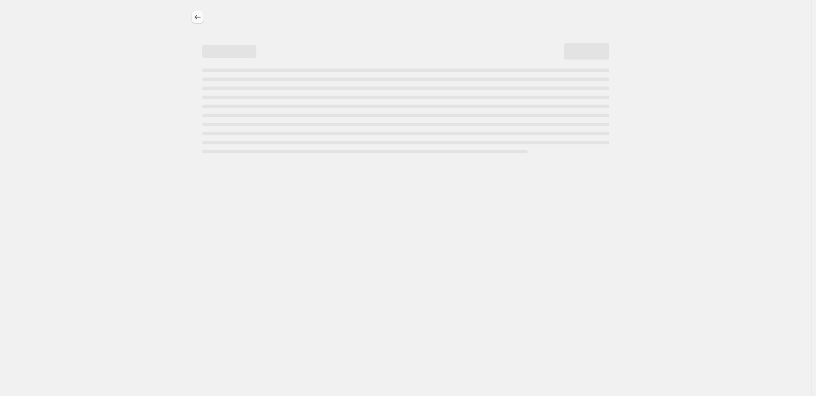
select select "percentage"
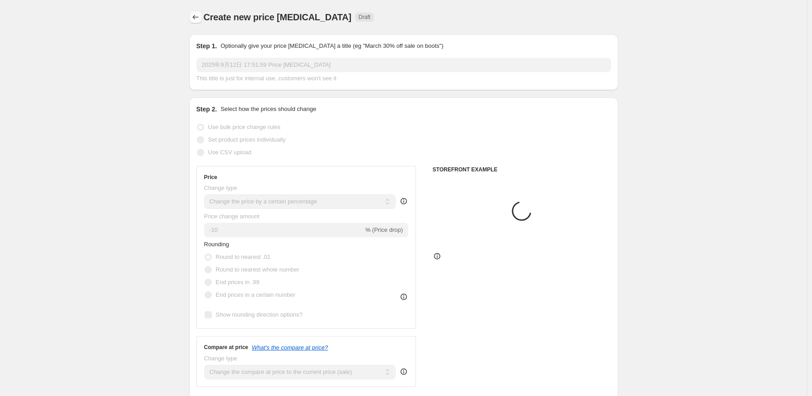
click at [195, 16] on icon "Price change jobs" at bounding box center [195, 17] width 9 height 9
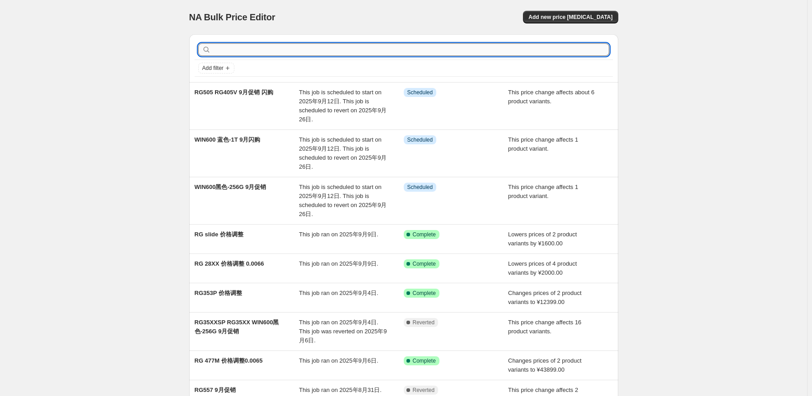
click at [294, 49] on input "text" at bounding box center [411, 49] width 396 height 13
type input "405m"
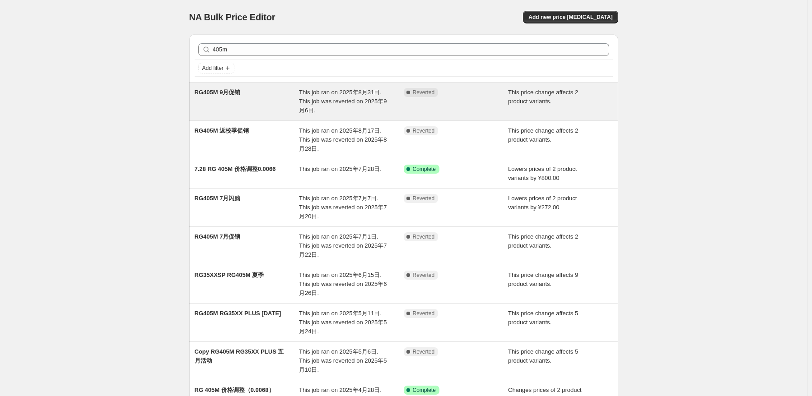
click at [330, 110] on div "This job ran on 2025年8月31日. This job was reverted on 2025年9月6日." at bounding box center [351, 101] width 105 height 27
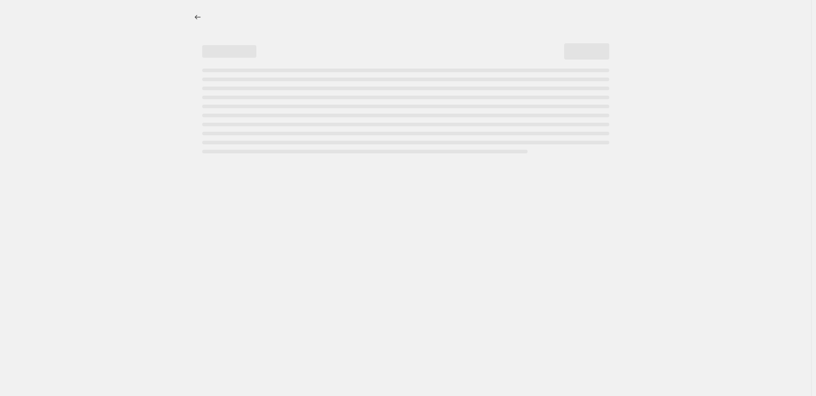
select select "pcap"
select select "no_change"
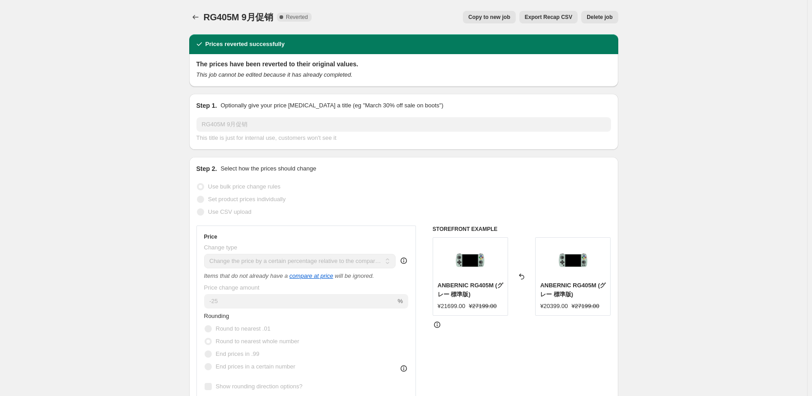
click at [510, 23] on button "Copy to new job" at bounding box center [489, 17] width 53 height 13
select select "pcap"
select select "no_change"
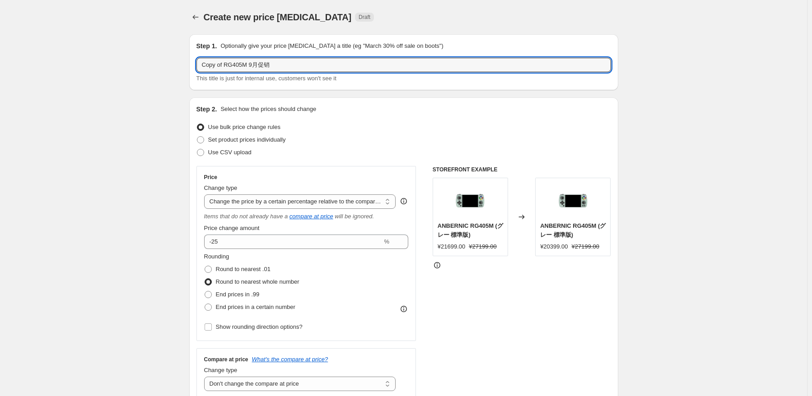
drag, startPoint x: 224, startPoint y: 66, endPoint x: 112, endPoint y: 65, distance: 111.9
click at [297, 70] on input "RG405M 9月促销" at bounding box center [403, 65] width 414 height 14
type input "RG405M 9月促销闪购"
click at [369, 112] on div "Step 2. Select how the prices should change" at bounding box center [403, 109] width 414 height 9
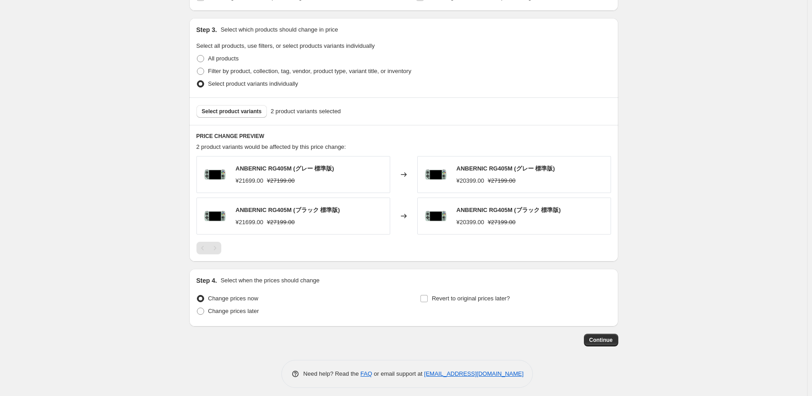
scroll to position [420, 0]
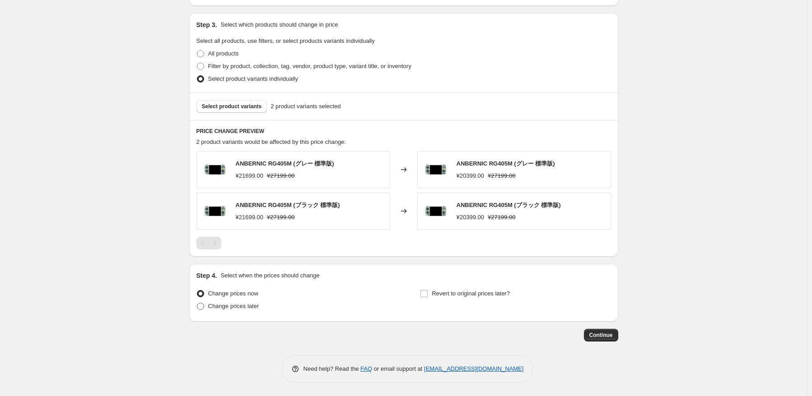
click at [234, 311] on span "Change prices later" at bounding box center [233, 306] width 51 height 9
click at [197, 303] on input "Change prices later" at bounding box center [197, 303] width 0 height 0
radio input "true"
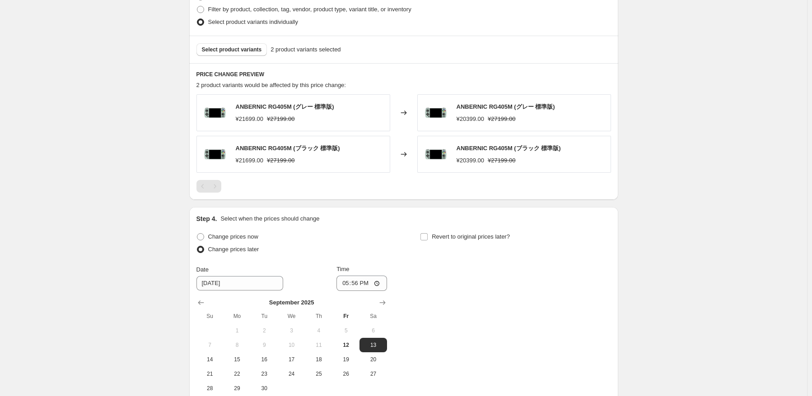
scroll to position [556, 0]
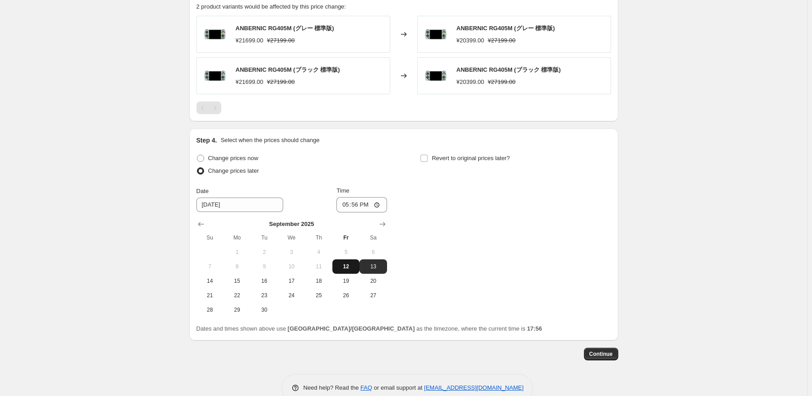
click at [345, 266] on span "12" at bounding box center [346, 266] width 20 height 7
type input "[DATE]"
click at [360, 205] on input "17:56" at bounding box center [361, 204] width 51 height 15
type input "18:00"
click at [546, 213] on div "Change prices now Change prices later Date [DATE] Time 18:00 [DATE] Su Mo Tu We…" at bounding box center [403, 234] width 414 height 165
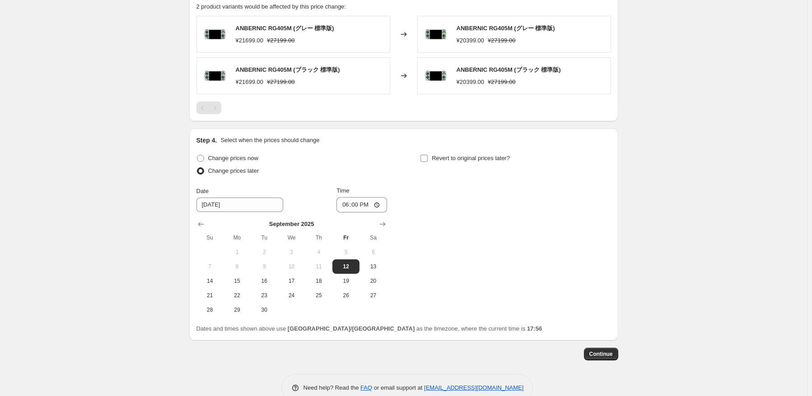
click at [507, 157] on span "Revert to original prices later?" at bounding box center [470, 158] width 78 height 7
click at [427, 157] on input "Revert to original prices later?" at bounding box center [423, 158] width 7 height 7
checkbox input "true"
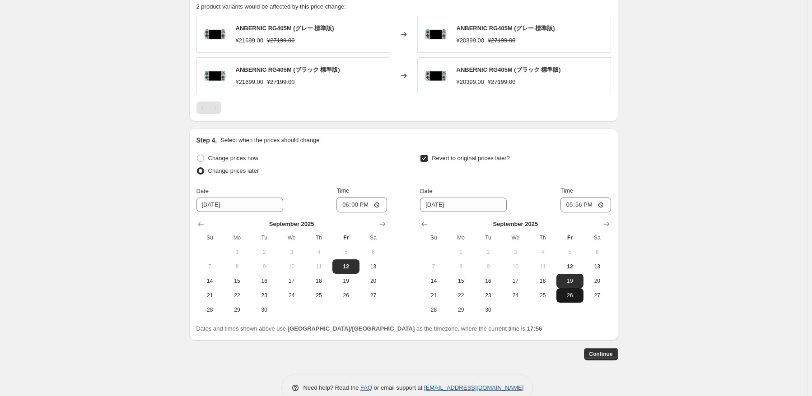
click at [572, 294] on span "26" at bounding box center [570, 295] width 20 height 7
type input "[DATE]"
click at [584, 206] on input "17:56" at bounding box center [585, 204] width 51 height 15
type input "18:00"
drag, startPoint x: 655, startPoint y: 251, endPoint x: 648, endPoint y: 331, distance: 80.3
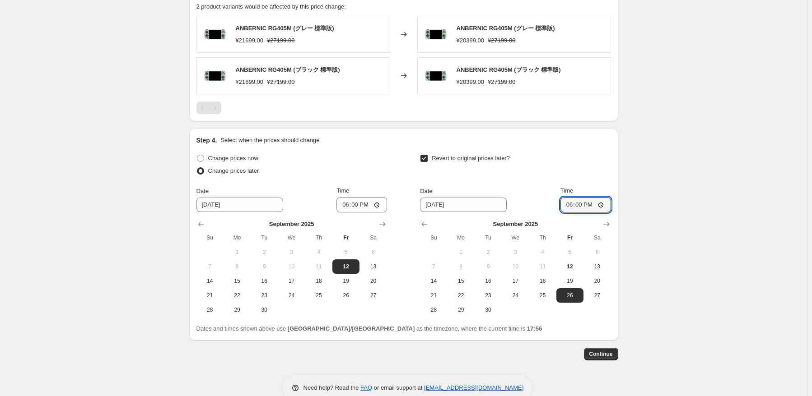
click at [614, 359] on button "Continue" at bounding box center [601, 354] width 34 height 13
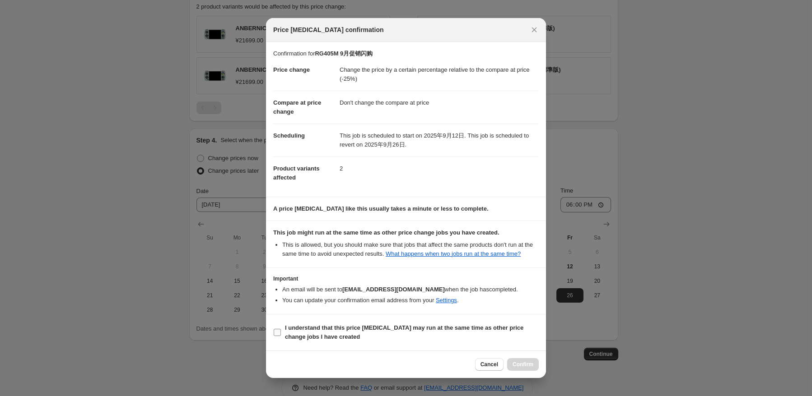
click at [306, 328] on b "I understand that this price [MEDICAL_DATA] may run at the same time as other p…" at bounding box center [404, 333] width 238 height 16
click at [281, 329] on input "I understand that this price [MEDICAL_DATA] may run at the same time as other p…" at bounding box center [277, 332] width 7 height 7
checkbox input "true"
click at [534, 359] on button "Confirm" at bounding box center [523, 364] width 32 height 13
type input "RG405M 9月促销闪购"
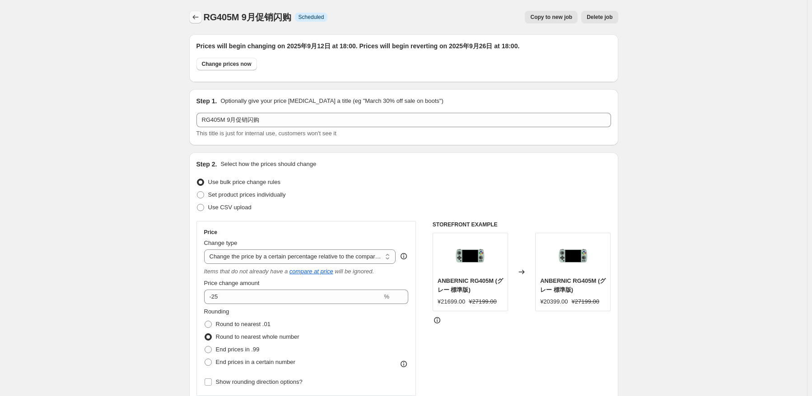
click at [195, 22] on button "Price change jobs" at bounding box center [195, 17] width 13 height 13
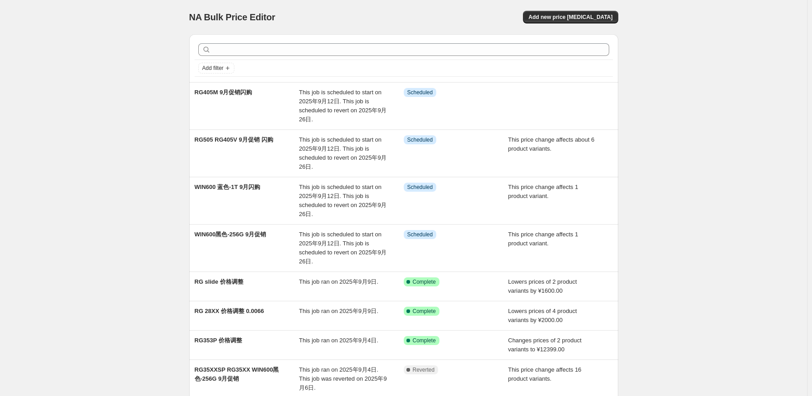
click at [776, 50] on div "NA Bulk Price Editor. This page is ready NA Bulk Price Editor Add new price [ME…" at bounding box center [403, 277] width 807 height 555
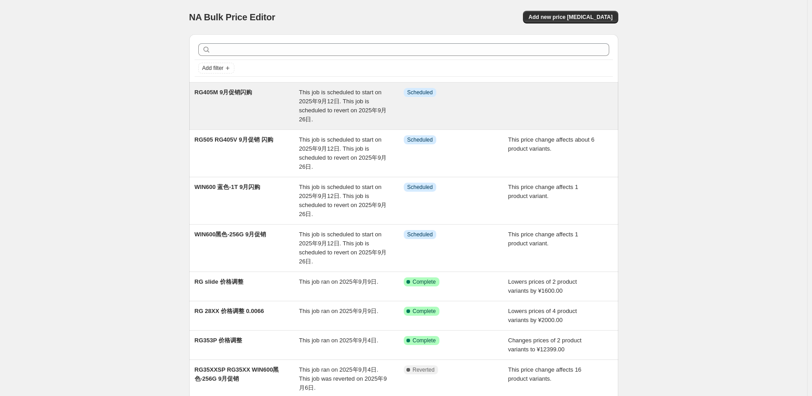
drag, startPoint x: 648, startPoint y: 69, endPoint x: 229, endPoint y: 96, distance: 420.2
click at [648, 69] on div "NA Bulk Price Editor. This page is ready NA Bulk Price Editor Add new price [ME…" at bounding box center [403, 277] width 807 height 555
